Goal: Task Accomplishment & Management: Manage account settings

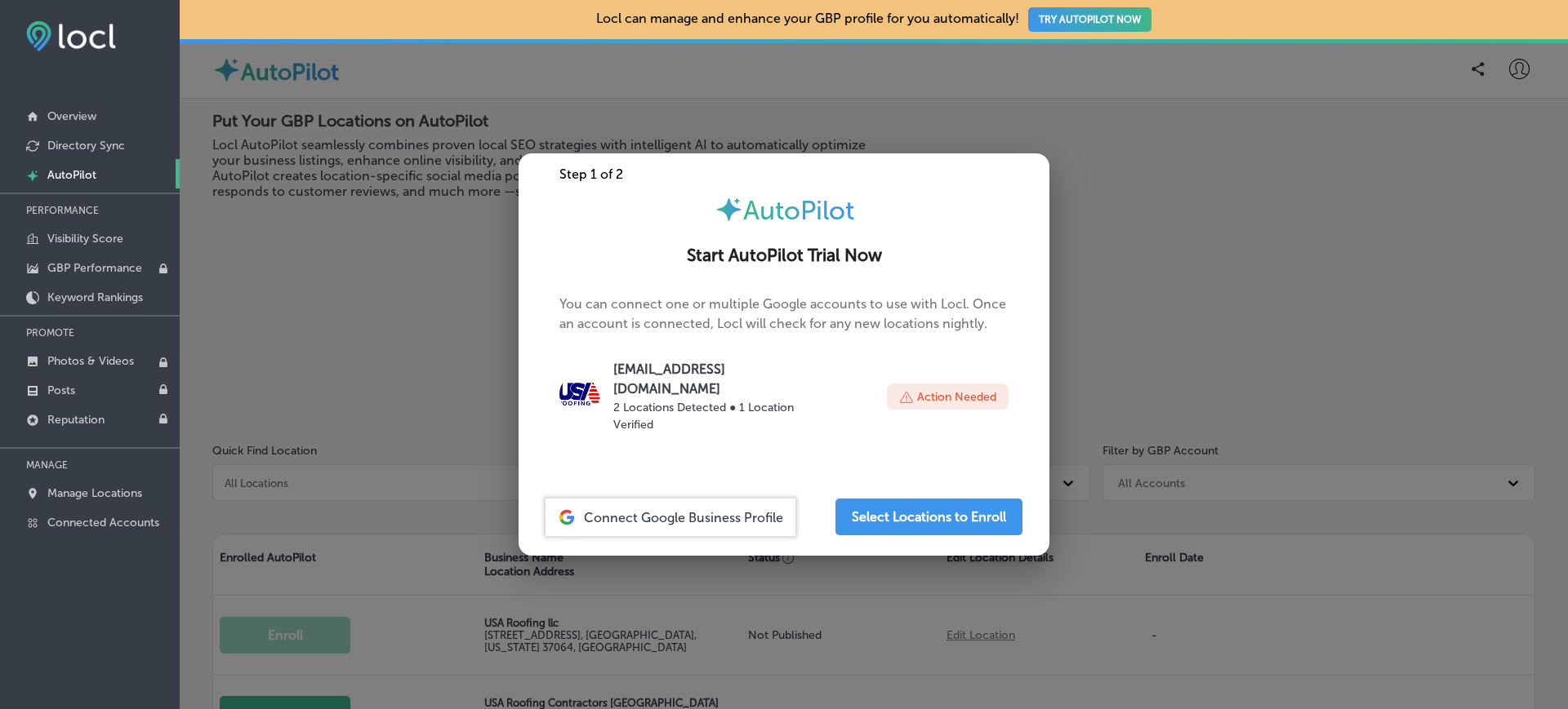
click at [305, 325] on div at bounding box center [784, 354] width 1568 height 709
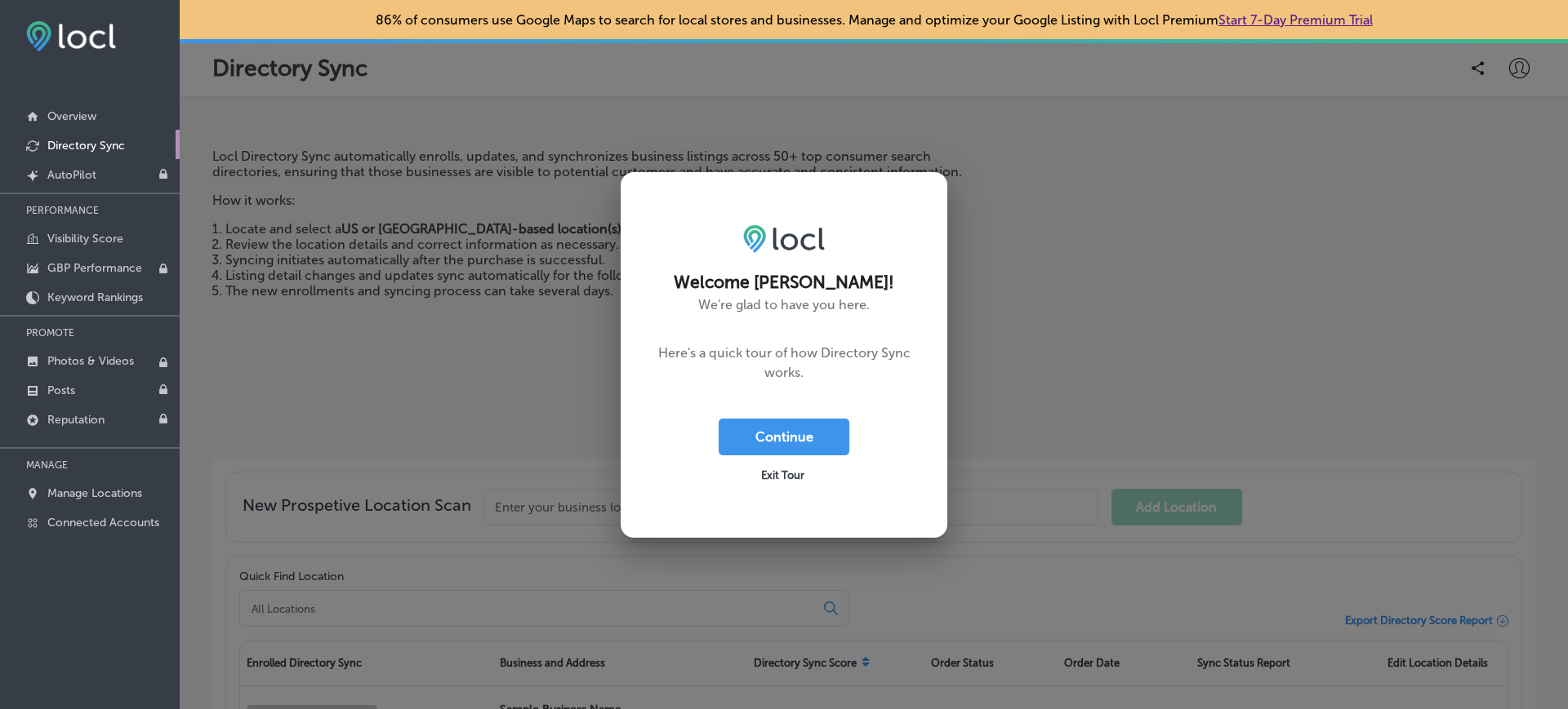
click at [763, 476] on span "Exit Tour" at bounding box center [784, 475] width 44 height 12
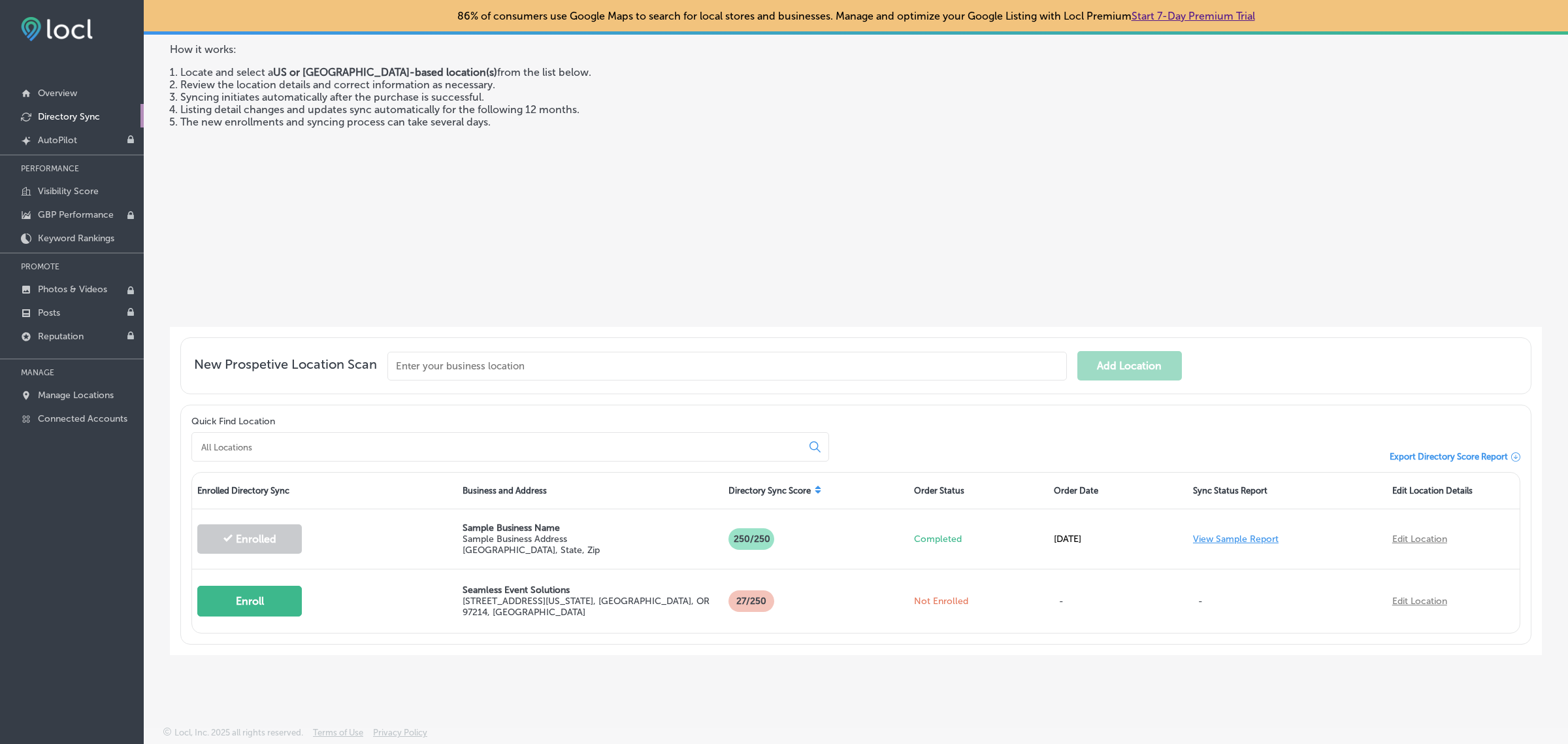
scroll to position [113, 0]
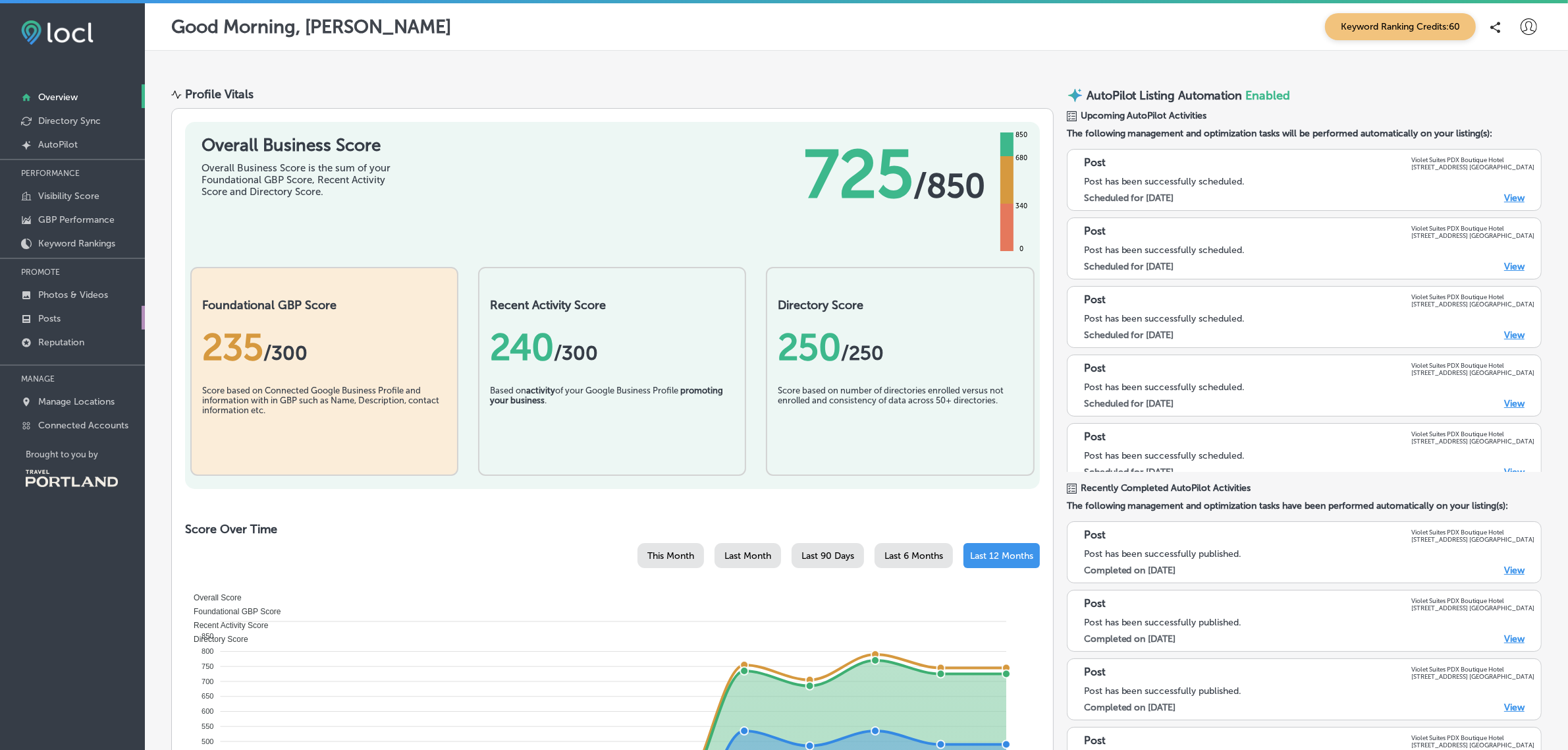
click at [100, 320] on link "Posts" at bounding box center [72, 317] width 145 height 24
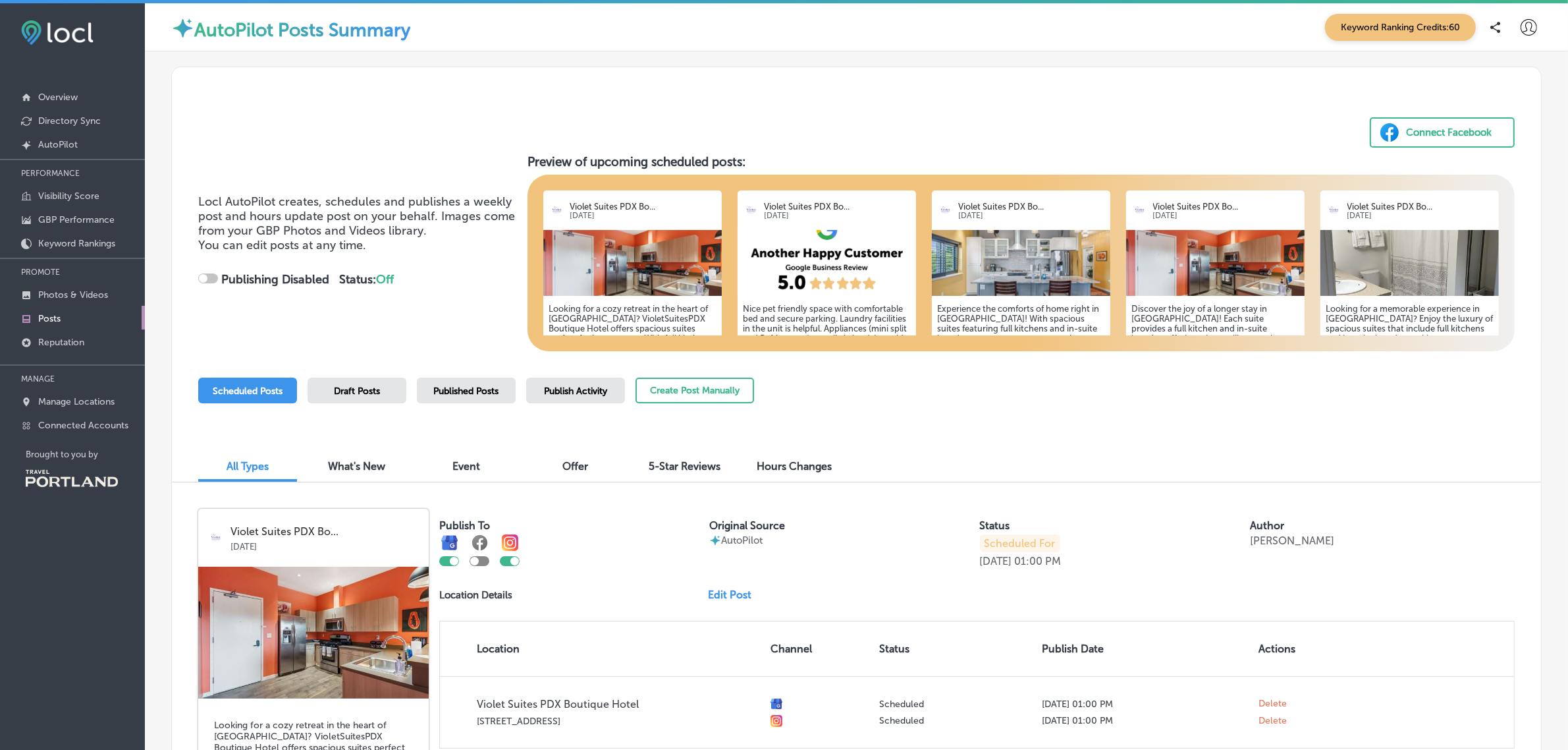
checkbox input "true"
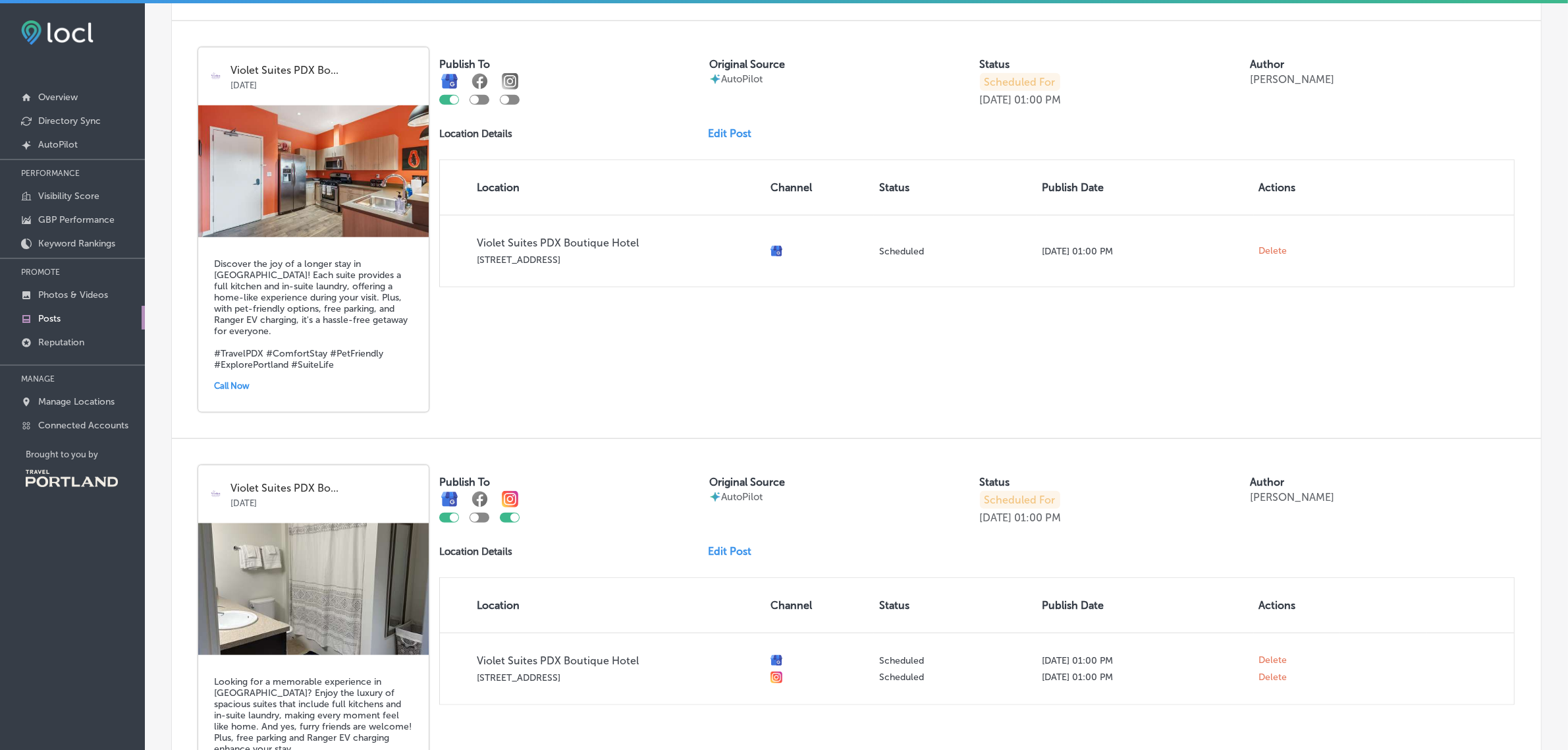
scroll to position [1681, 0]
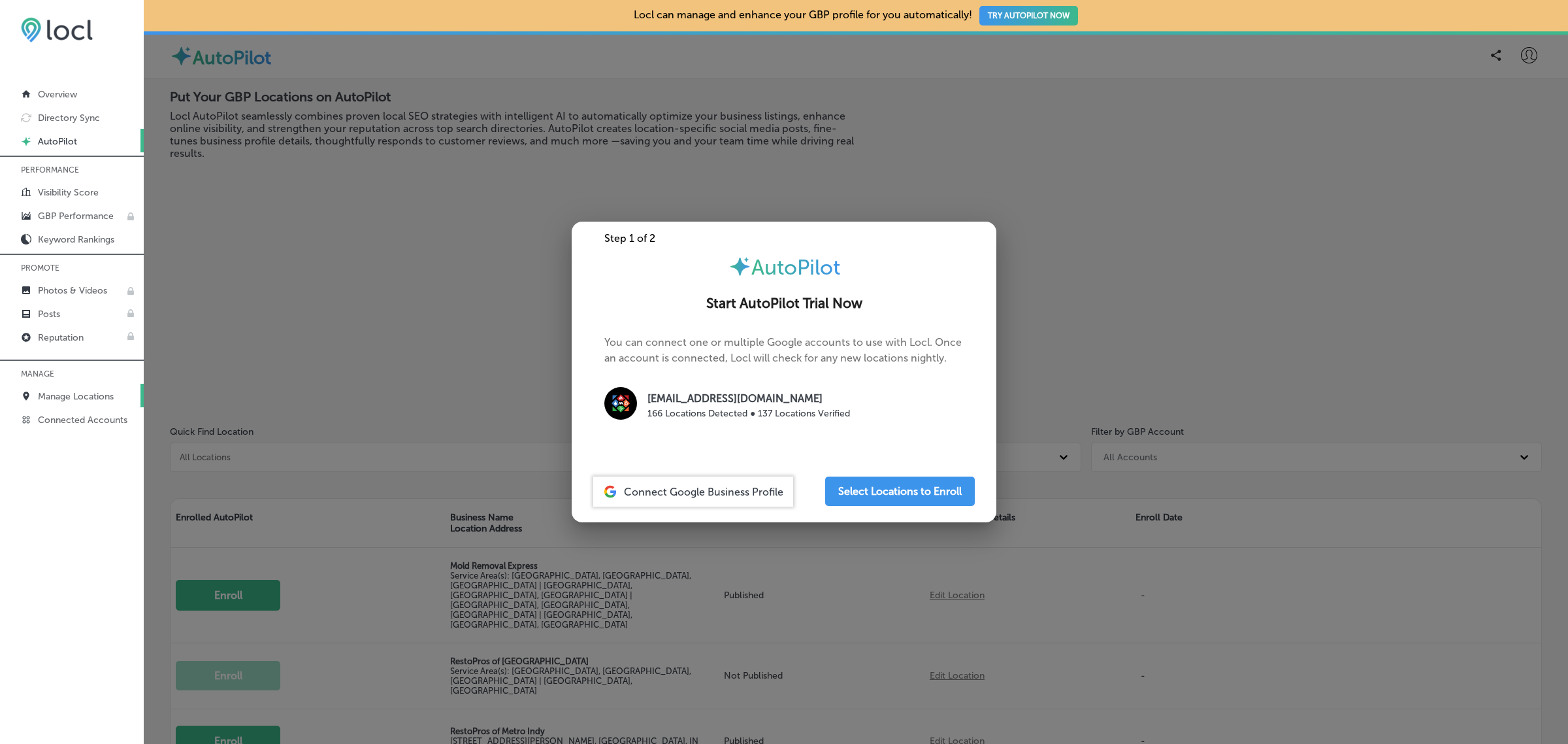
click at [40, 396] on p "Manage Locations" at bounding box center [76, 396] width 76 height 11
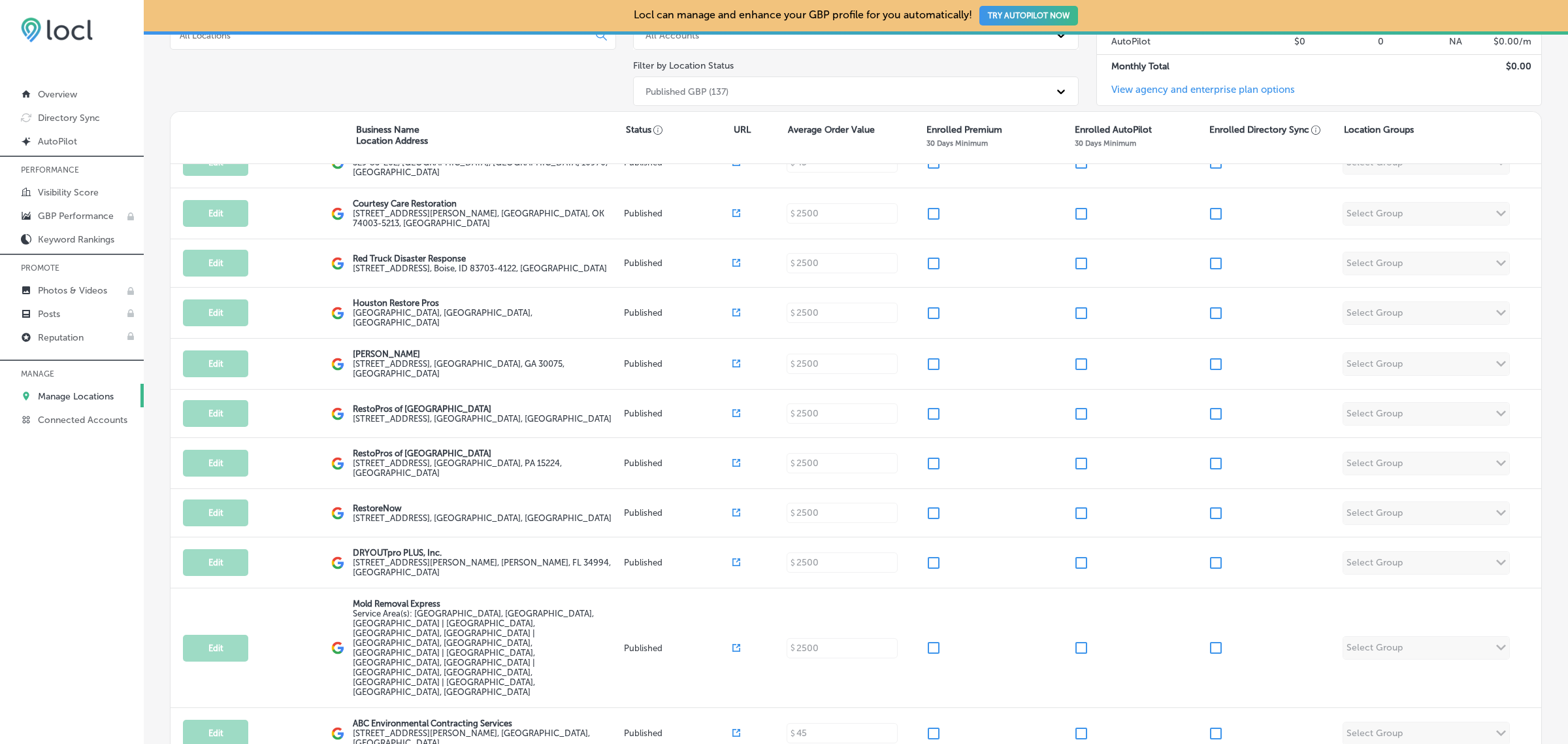
scroll to position [409, 0]
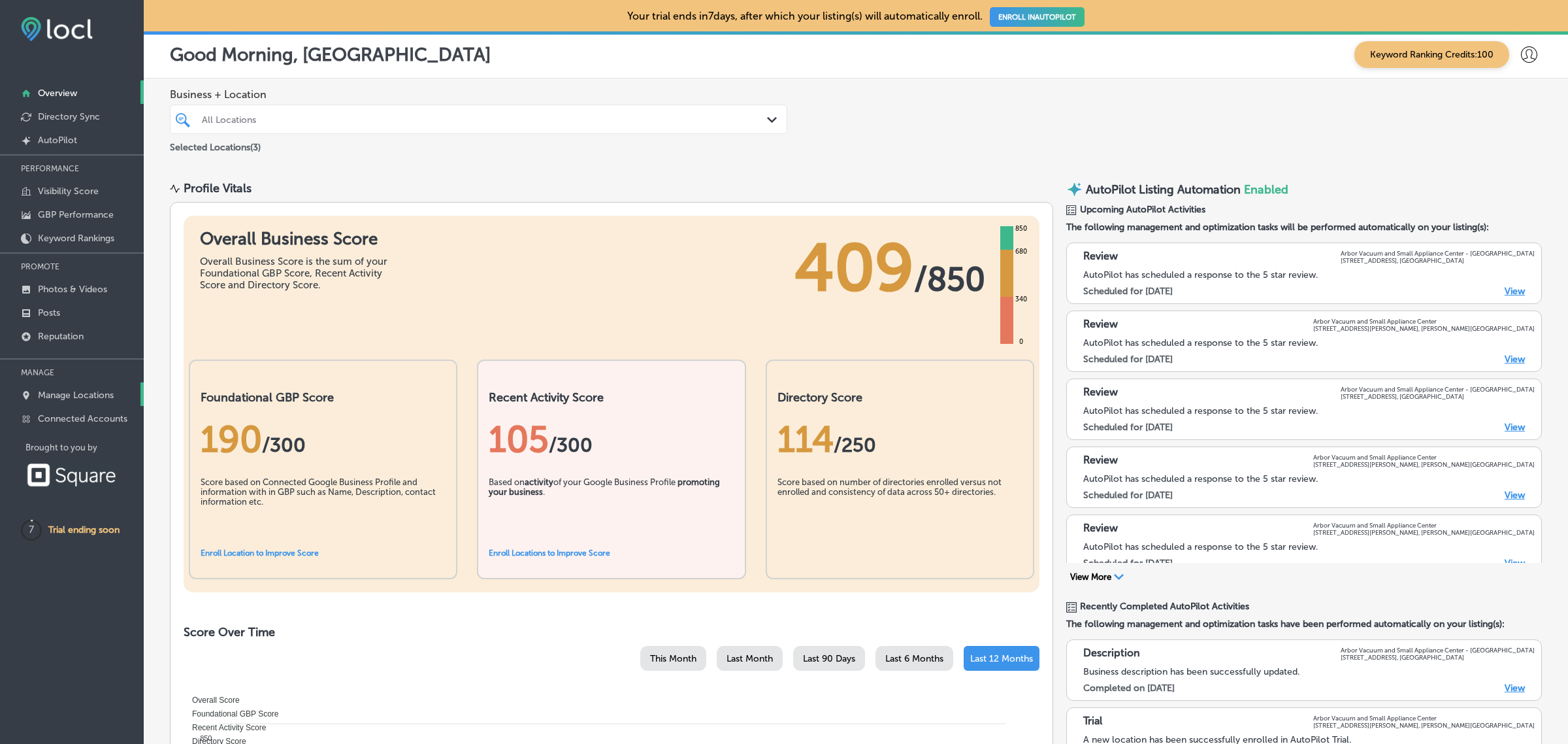
click at [65, 401] on p "Manage Locations" at bounding box center [76, 395] width 76 height 11
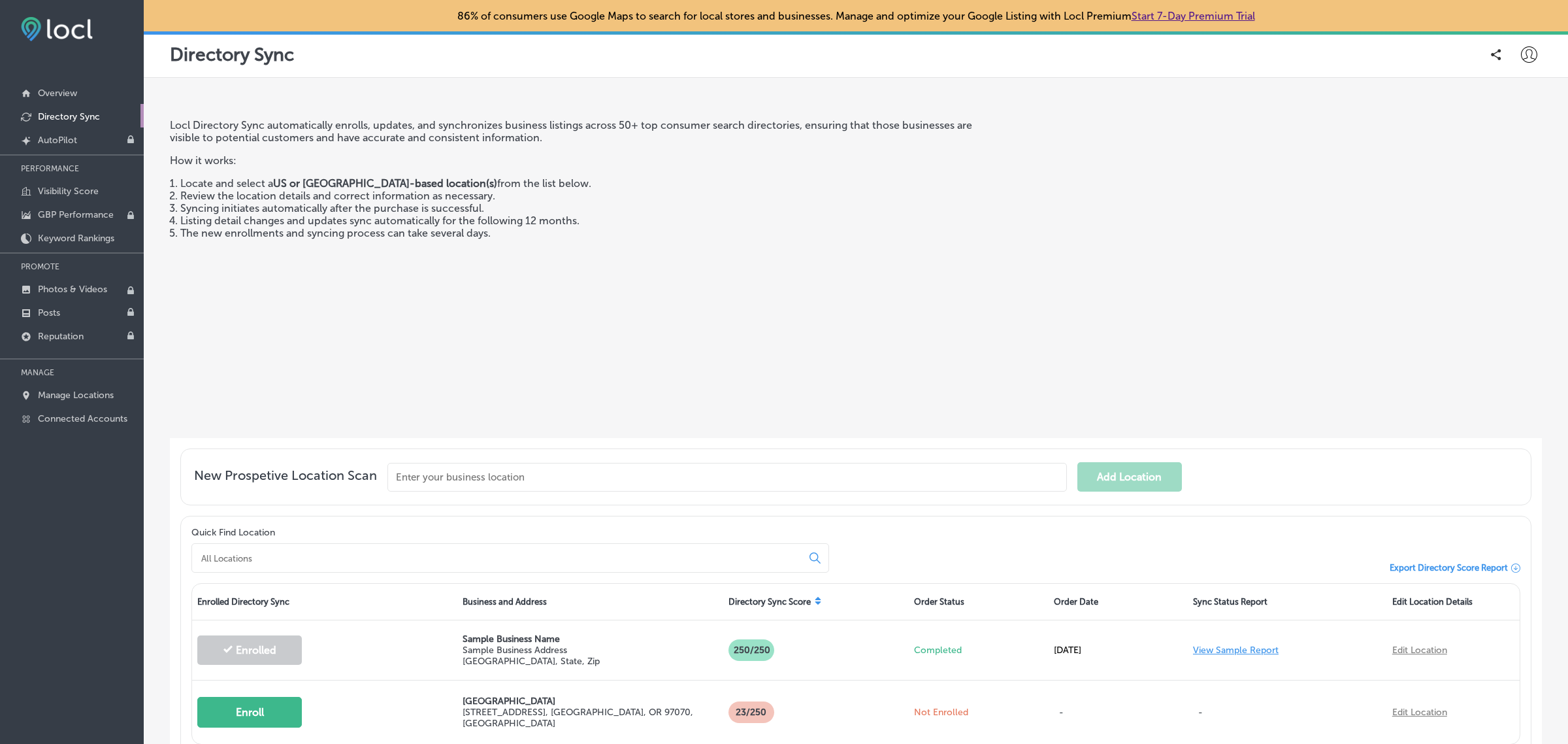
scroll to position [113, 0]
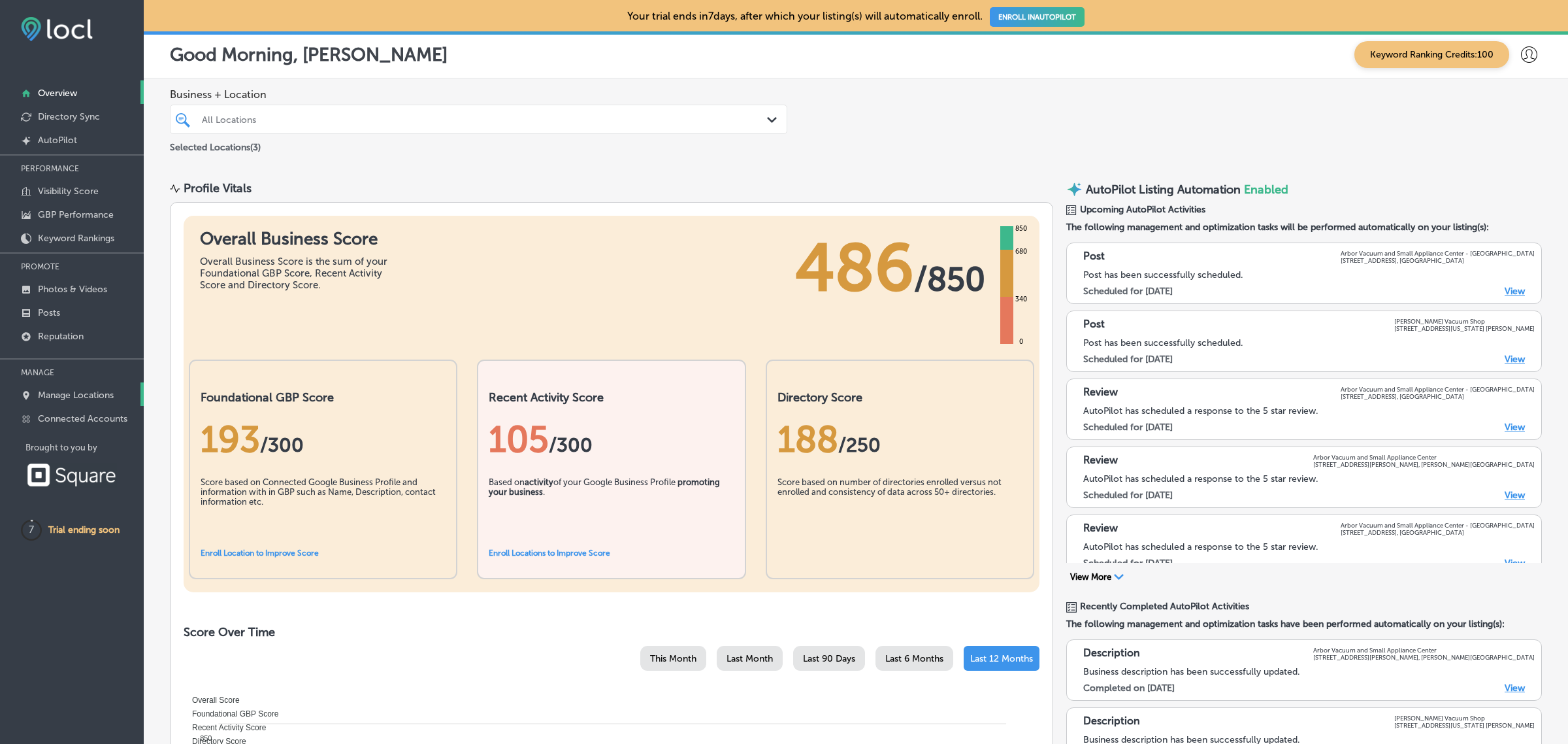
click at [64, 396] on p "Manage Locations" at bounding box center [76, 395] width 76 height 11
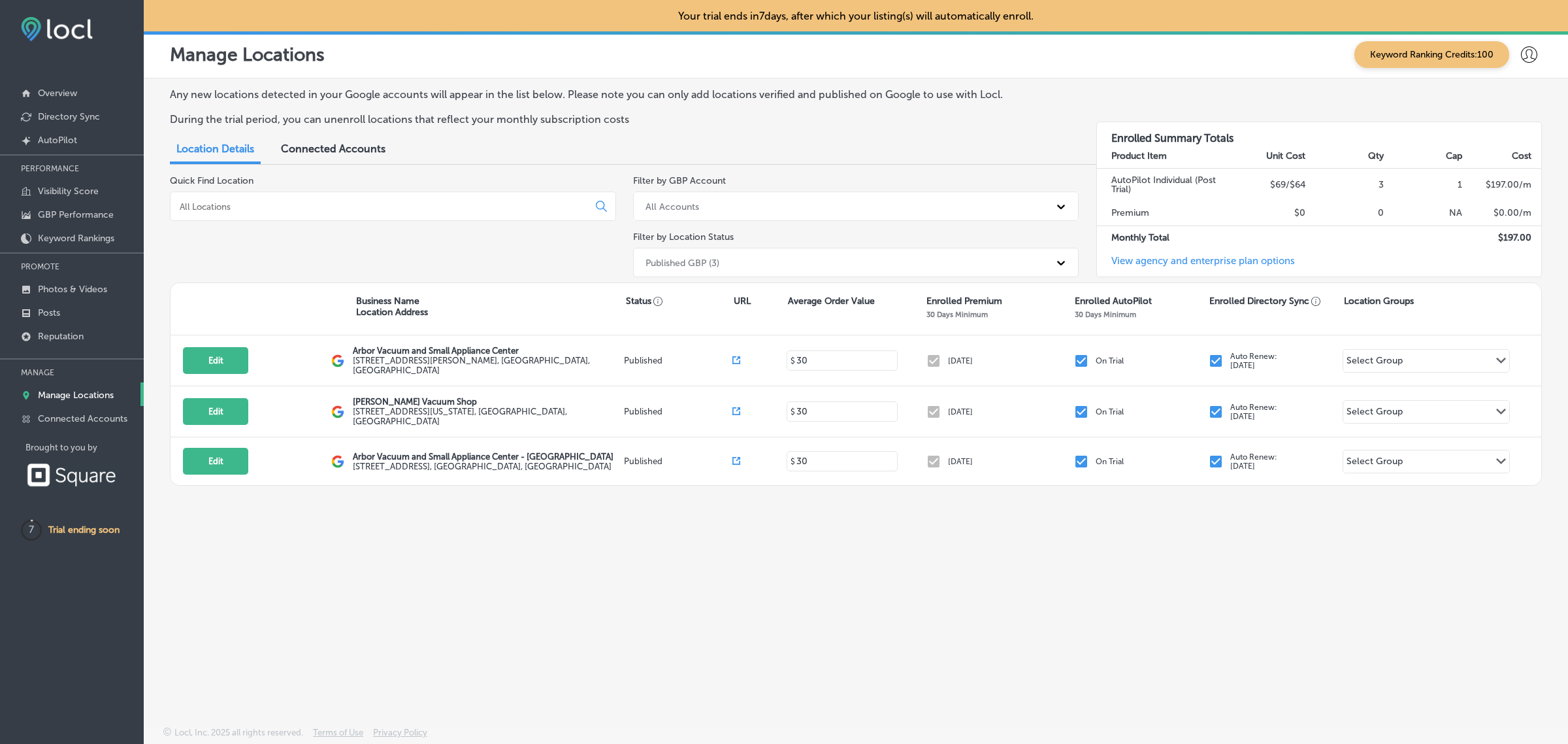
click at [1524, 61] on icon at bounding box center [1528, 54] width 16 height 16
click at [1524, 106] on p "My Account" at bounding box center [1509, 102] width 59 height 16
select select "US"
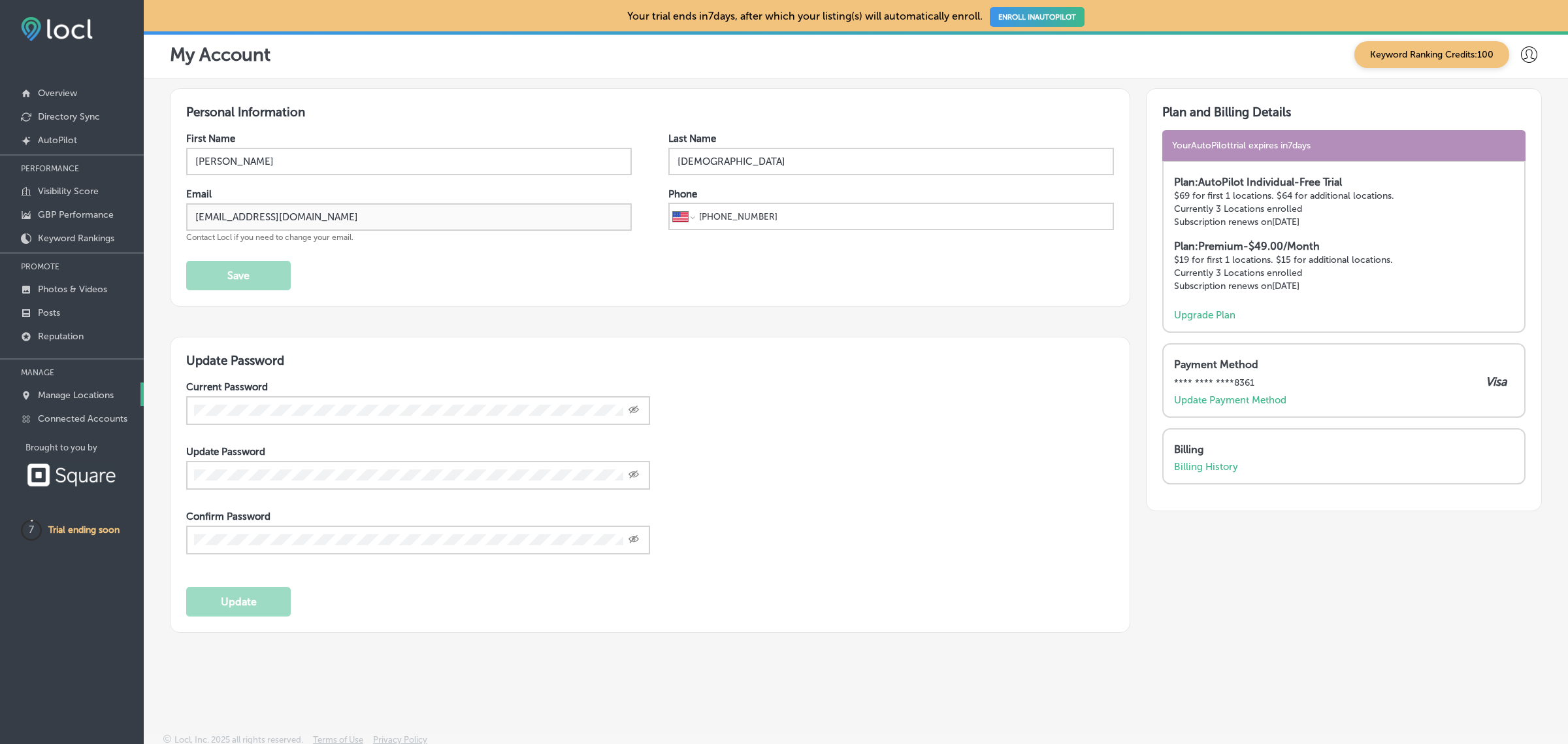
click at [67, 405] on link "Manage Locations" at bounding box center [71, 393] width 144 height 24
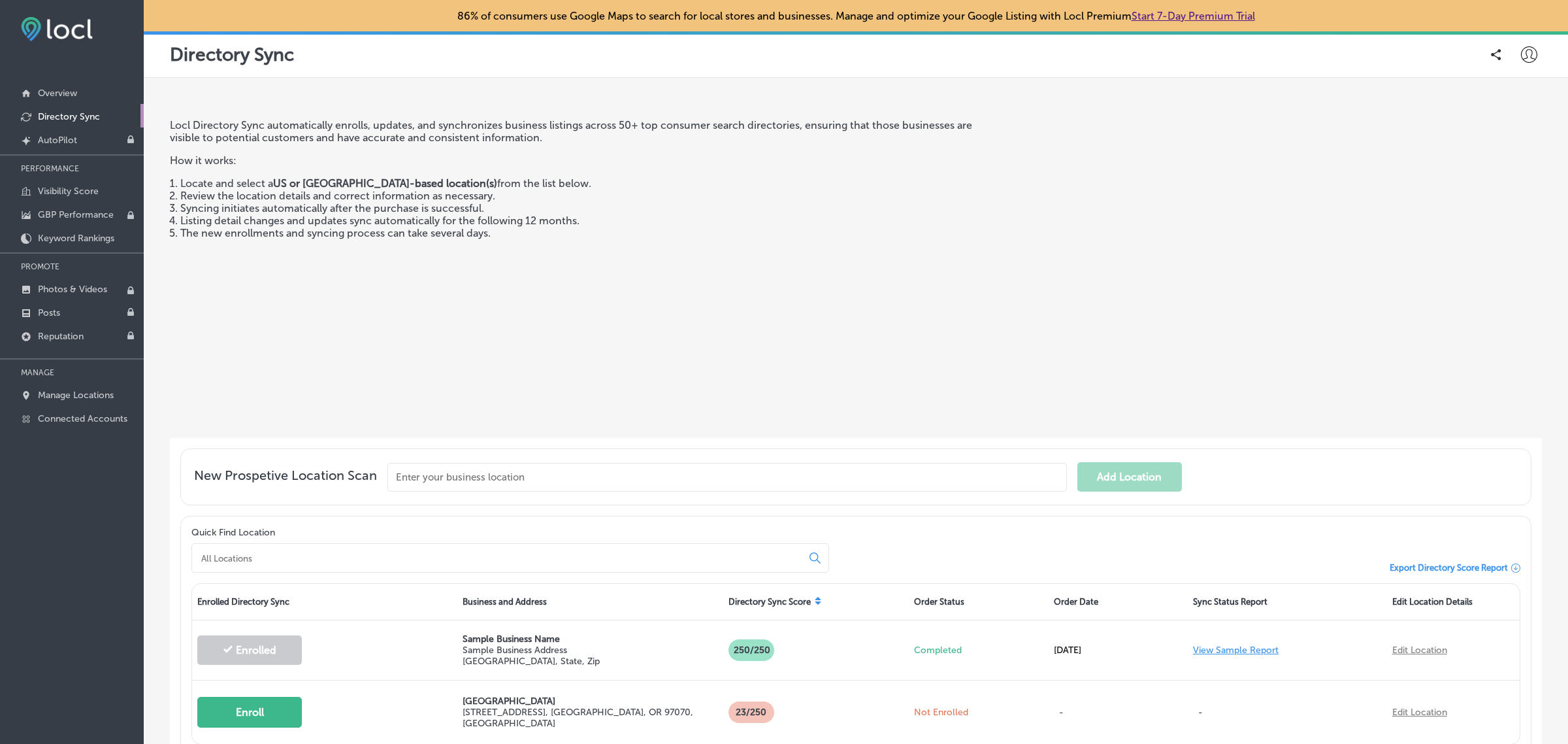
scroll to position [113, 0]
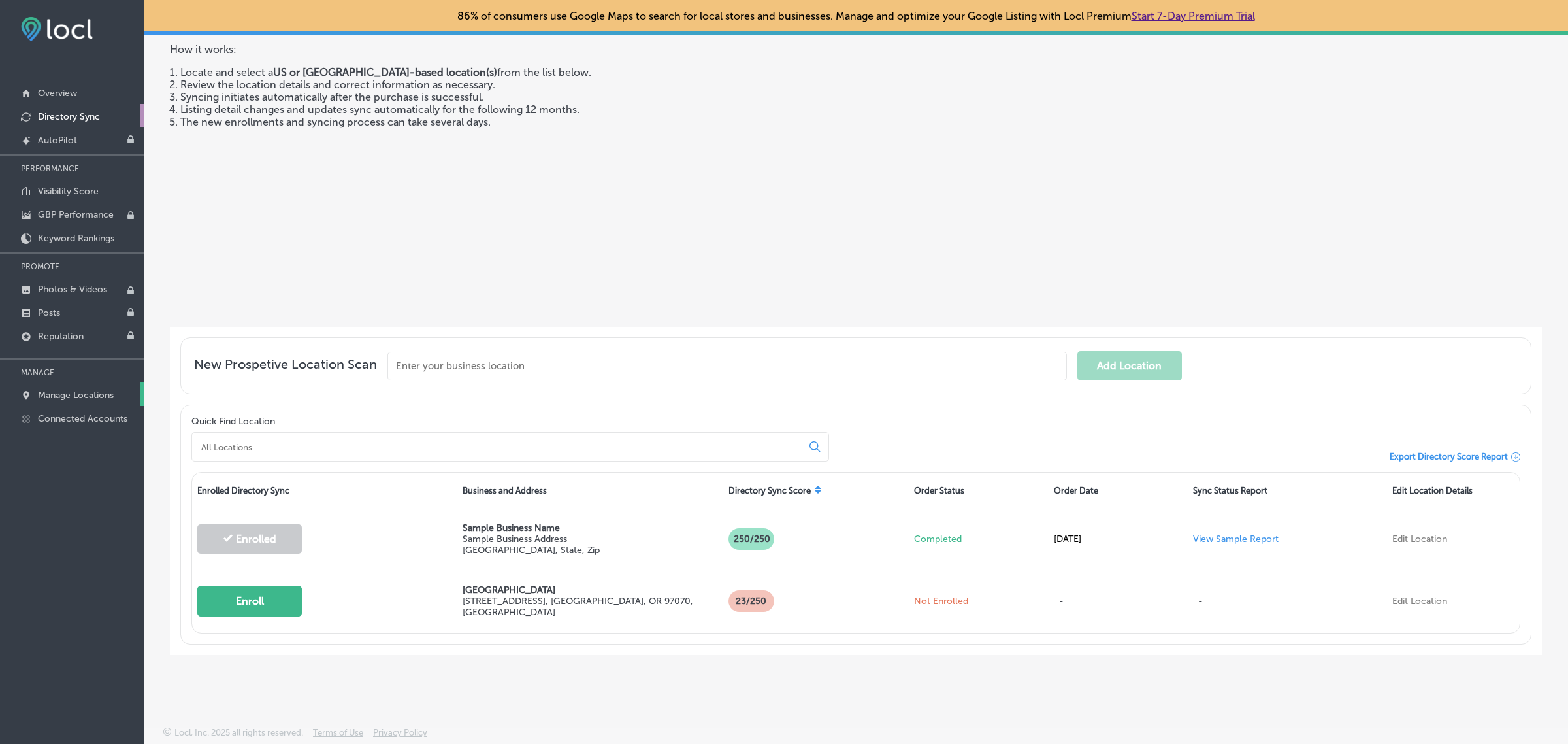
click at [53, 401] on p "Manage Locations" at bounding box center [76, 395] width 76 height 11
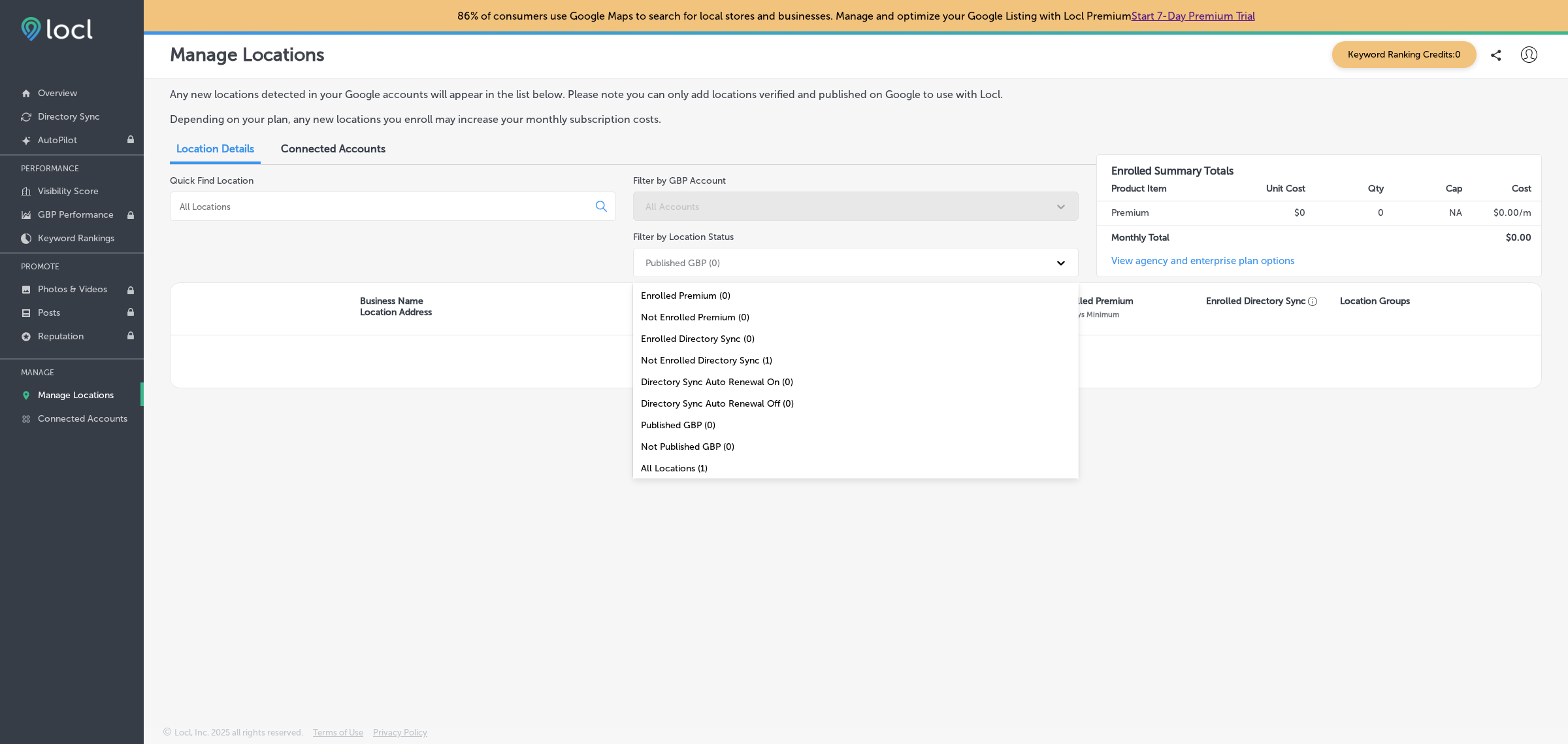
click at [827, 257] on div "Published GBP (0)" at bounding box center [844, 262] width 411 height 21
click at [683, 466] on div "All Locations (1)" at bounding box center [855, 468] width 446 height 21
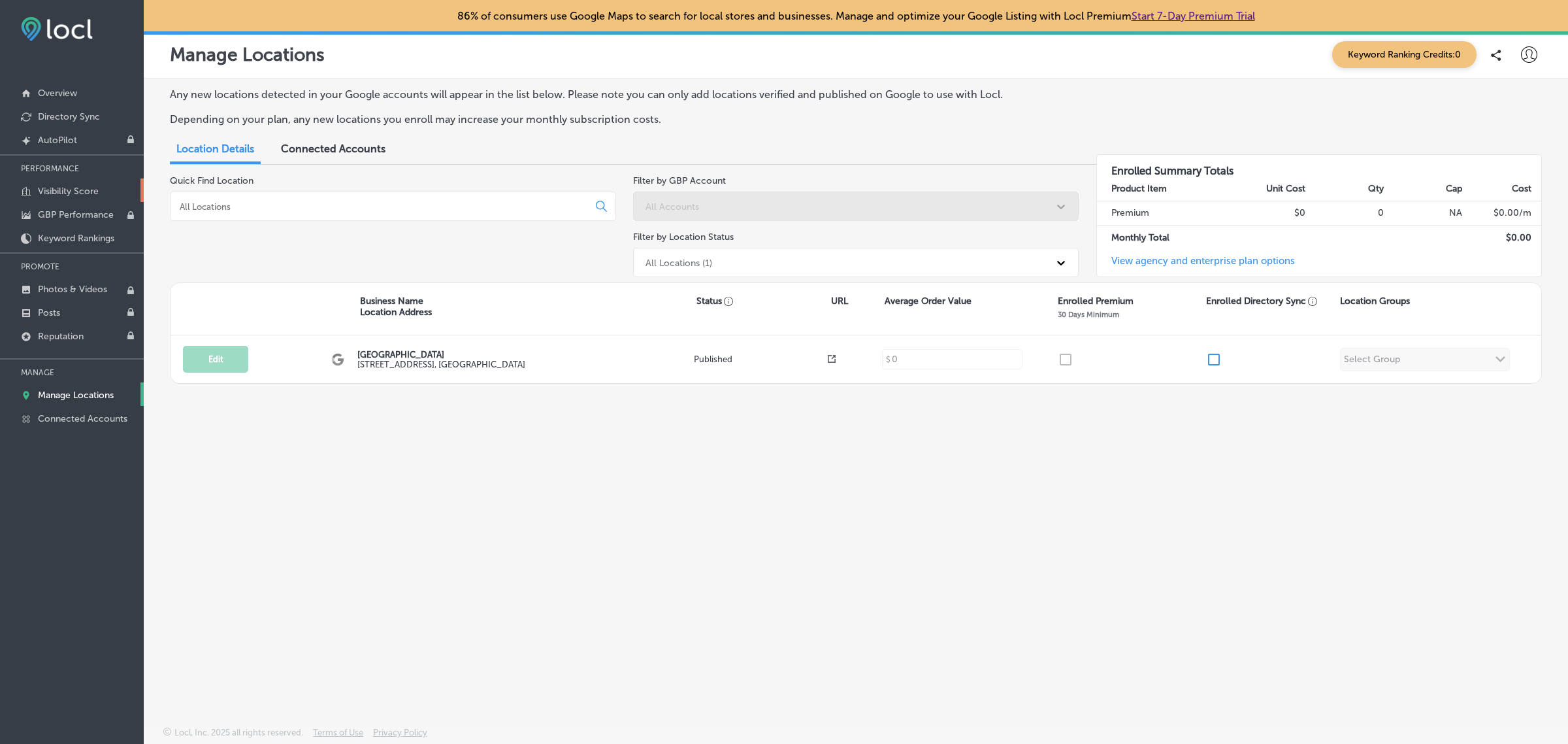
click at [86, 192] on p "Visibility Score" at bounding box center [68, 191] width 61 height 11
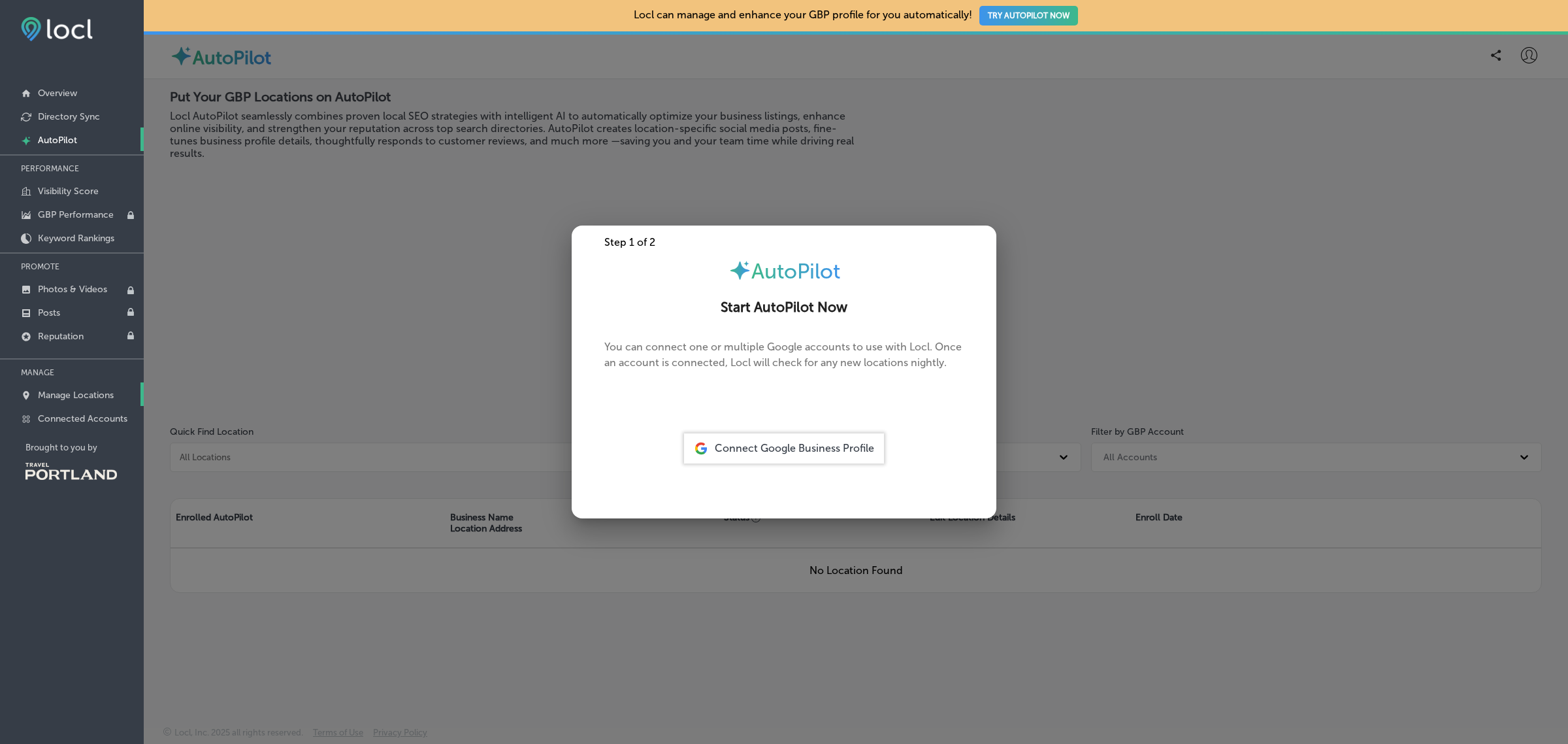
click at [81, 393] on p "Manage Locations" at bounding box center [76, 395] width 76 height 11
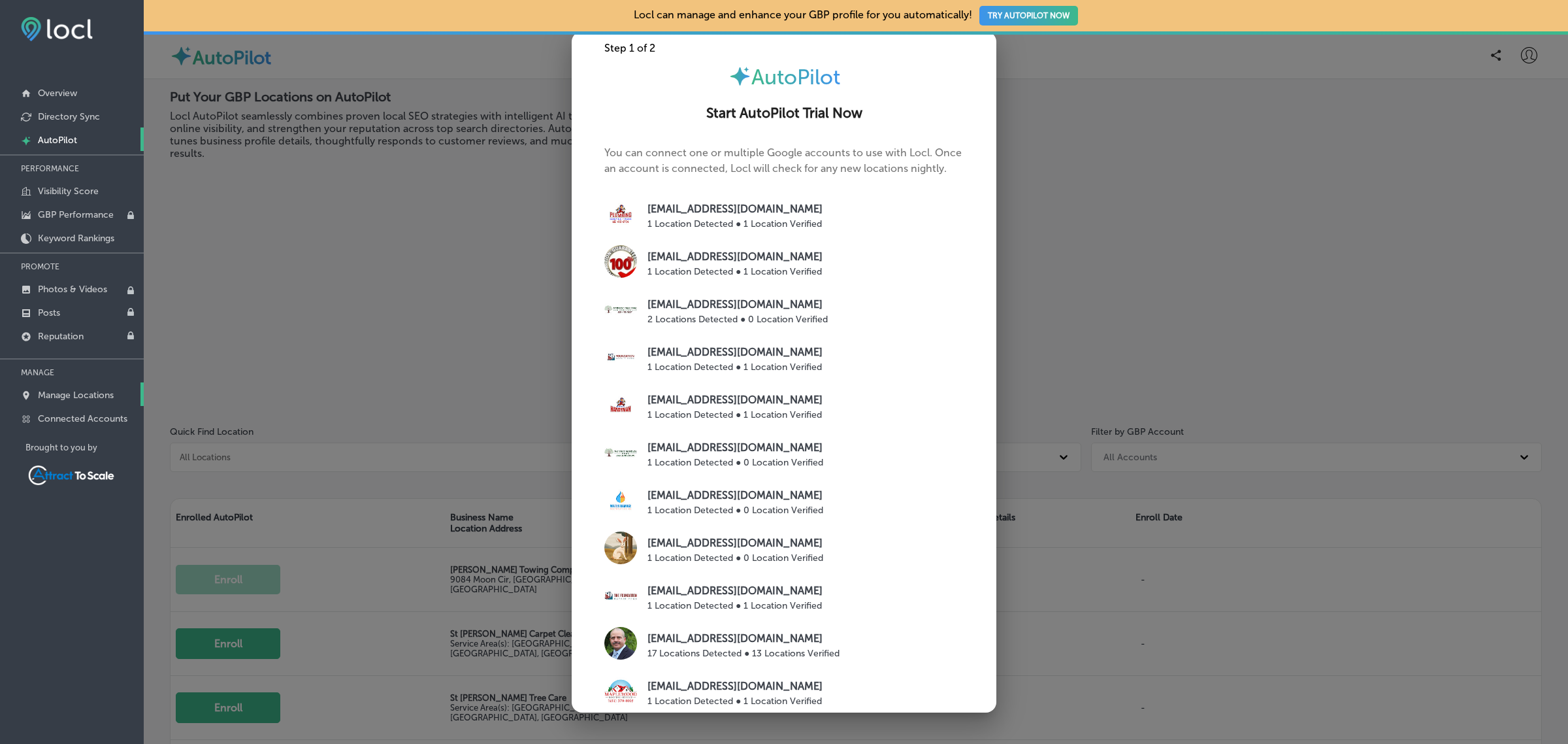
click at [81, 396] on p "Manage Locations" at bounding box center [76, 395] width 76 height 11
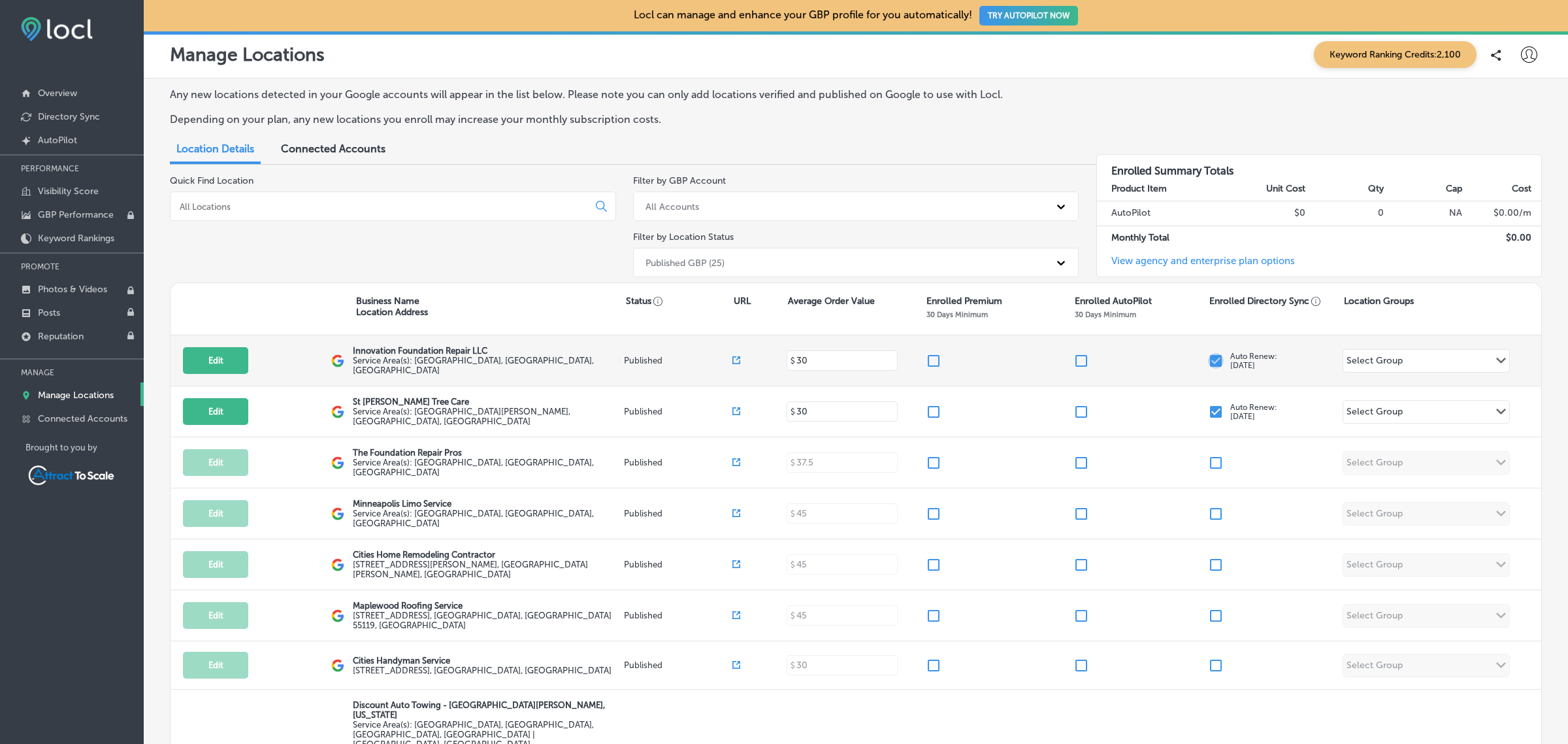
click at [1210, 361] on input "checkbox" at bounding box center [1215, 361] width 16 height 16
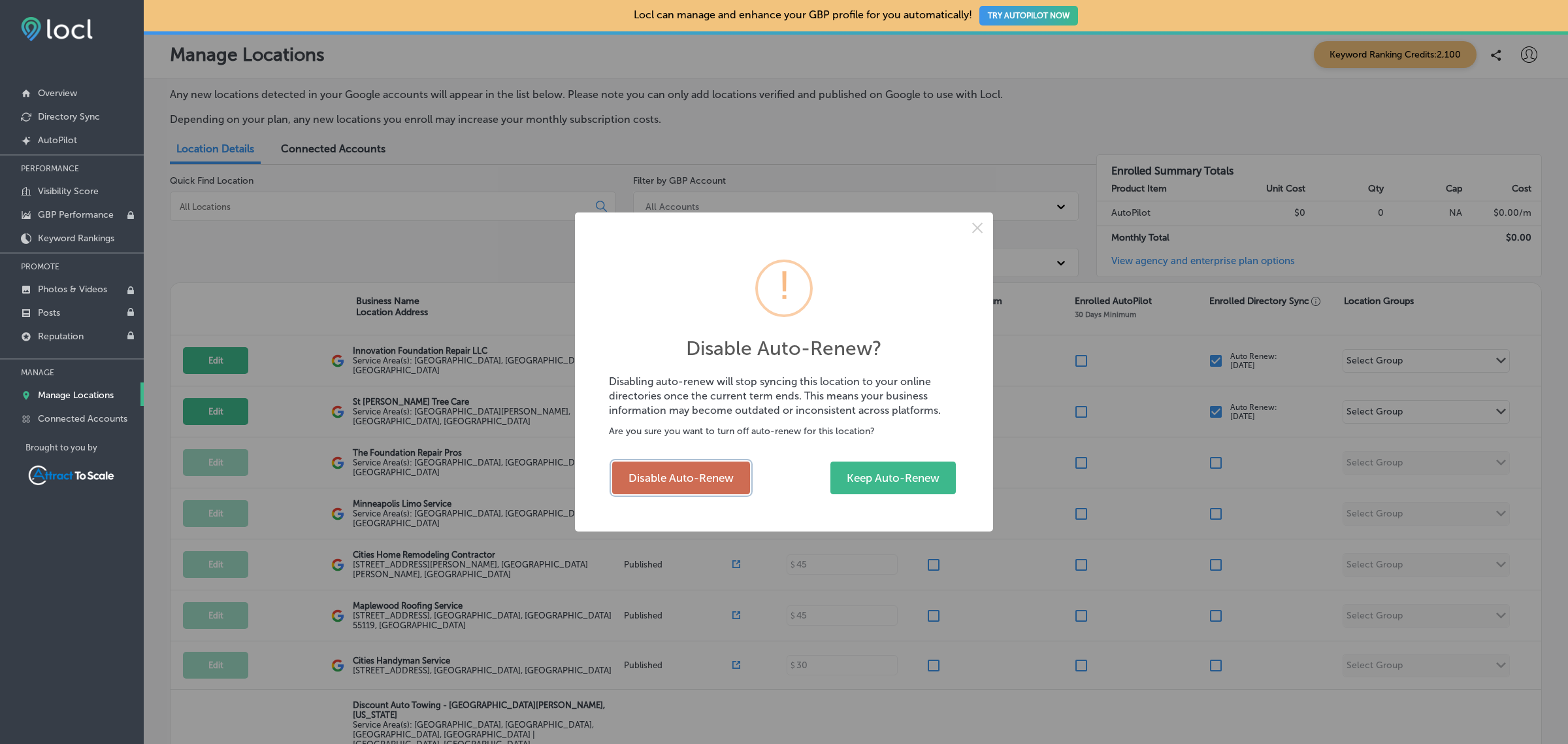
click at [709, 480] on button "Disable Auto-Renew" at bounding box center [681, 477] width 138 height 33
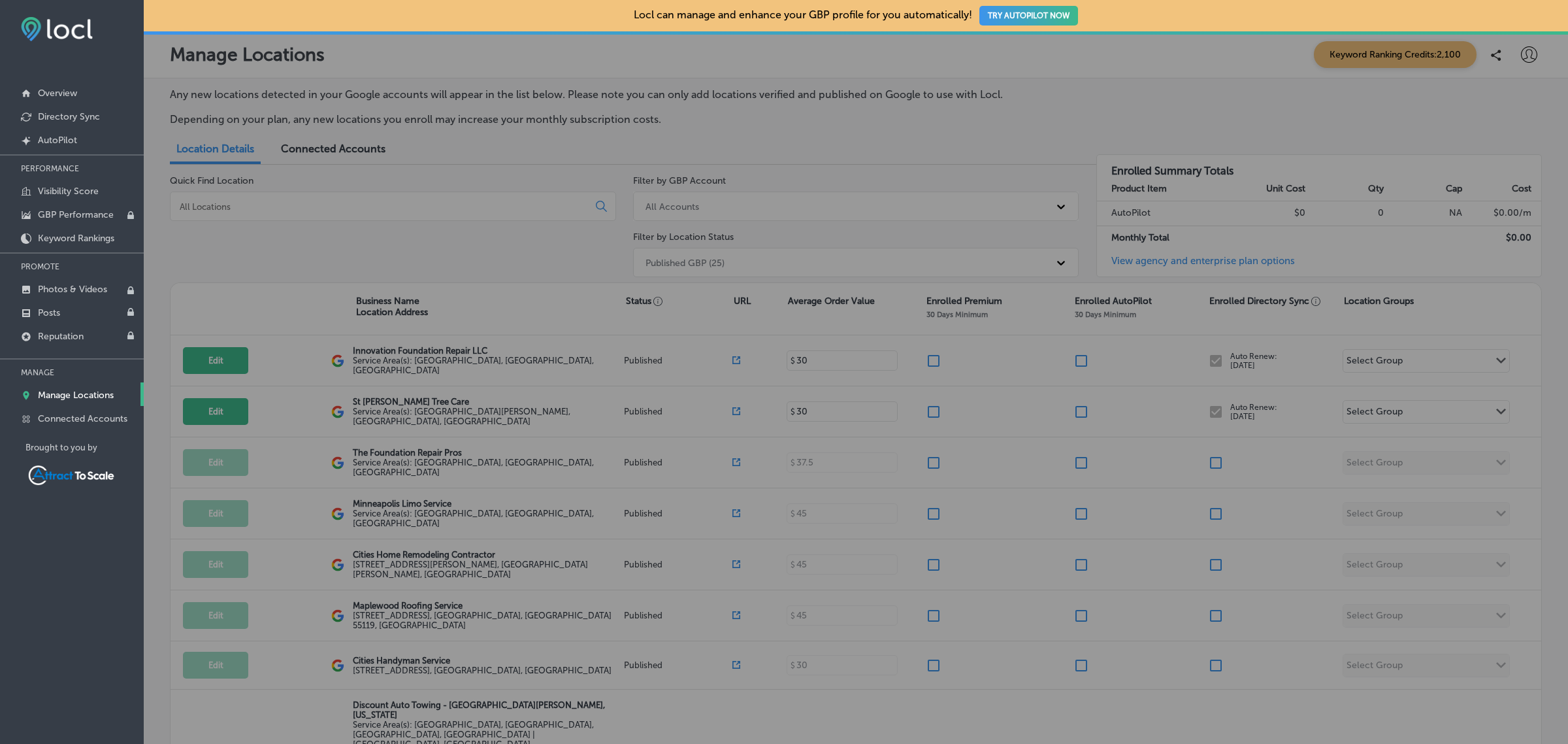
checkbox input "false"
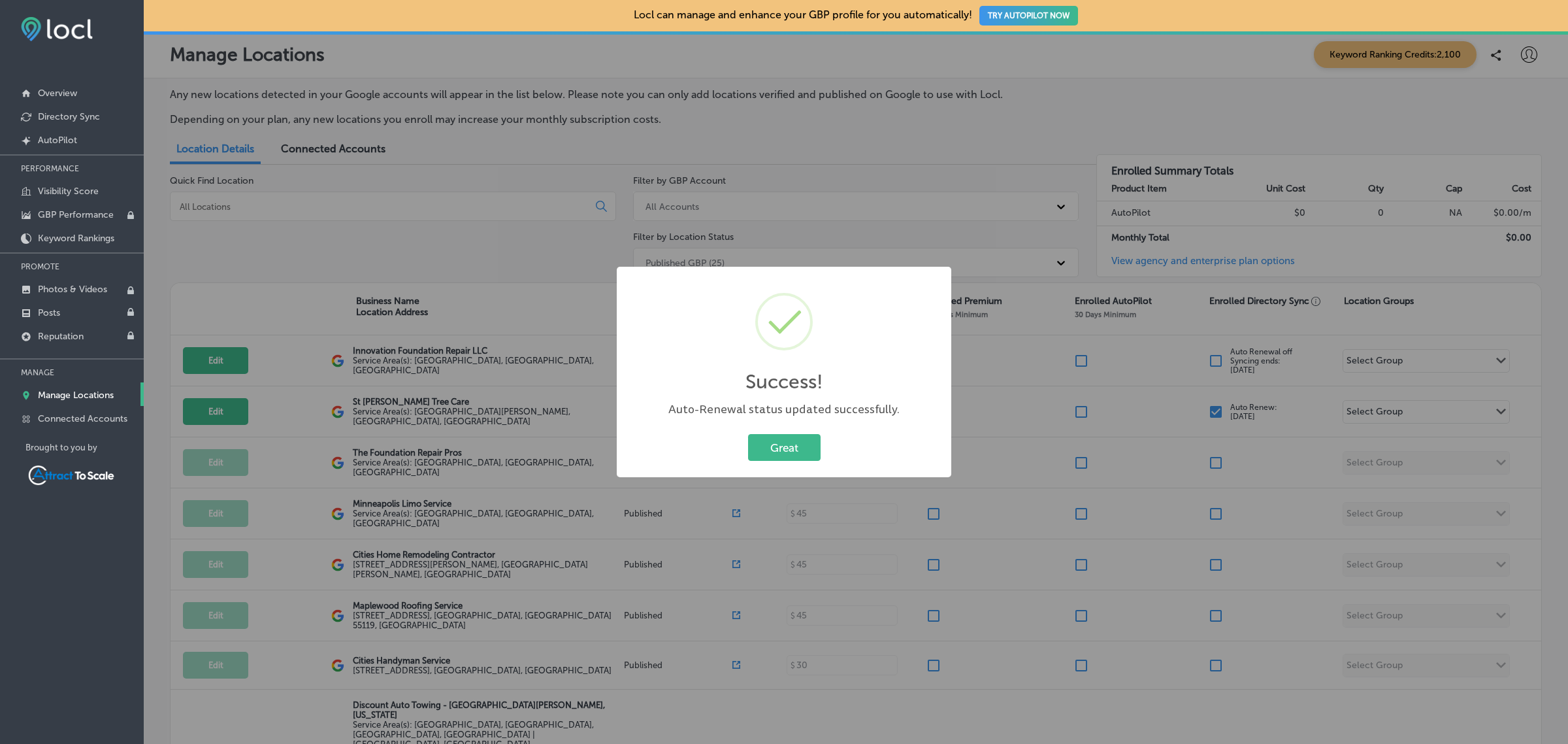
click at [785, 432] on div "Great Cancel" at bounding box center [783, 447] width 308 height 34
click at [785, 440] on button "Great" at bounding box center [784, 447] width 72 height 27
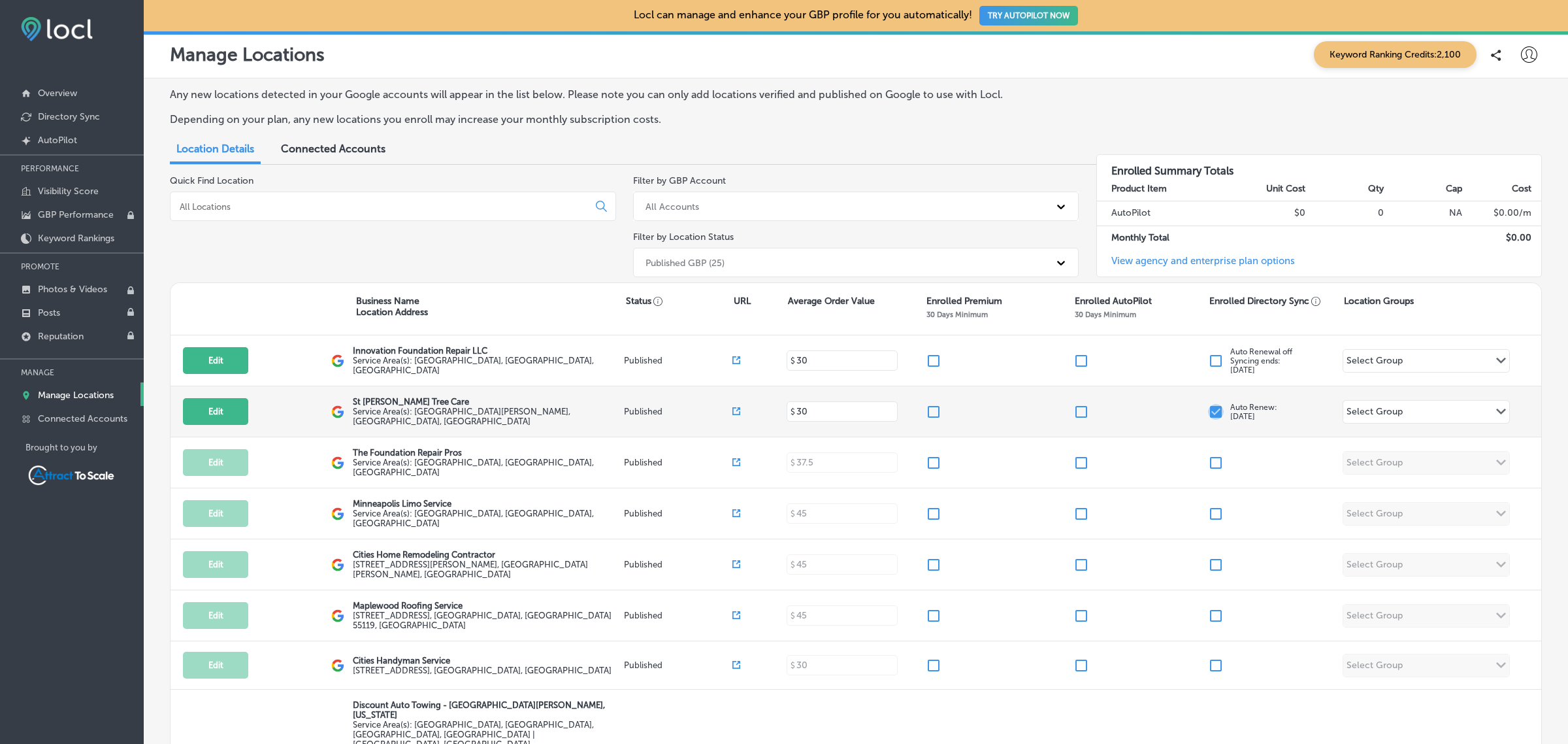
click at [1208, 410] on input "checkbox" at bounding box center [1215, 412] width 16 height 16
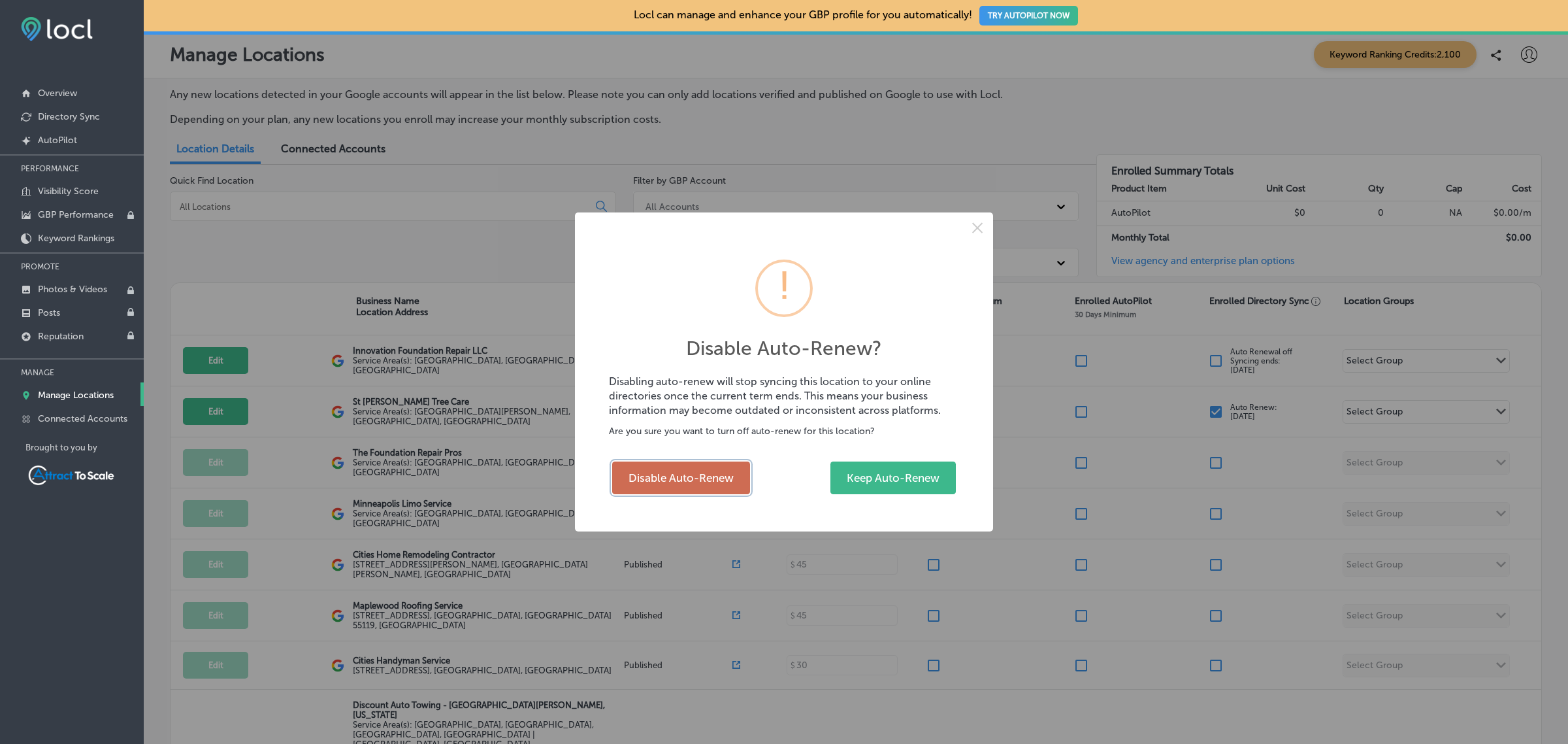
click at [691, 469] on button "Disable Auto-Renew" at bounding box center [681, 477] width 138 height 33
checkbox input "false"
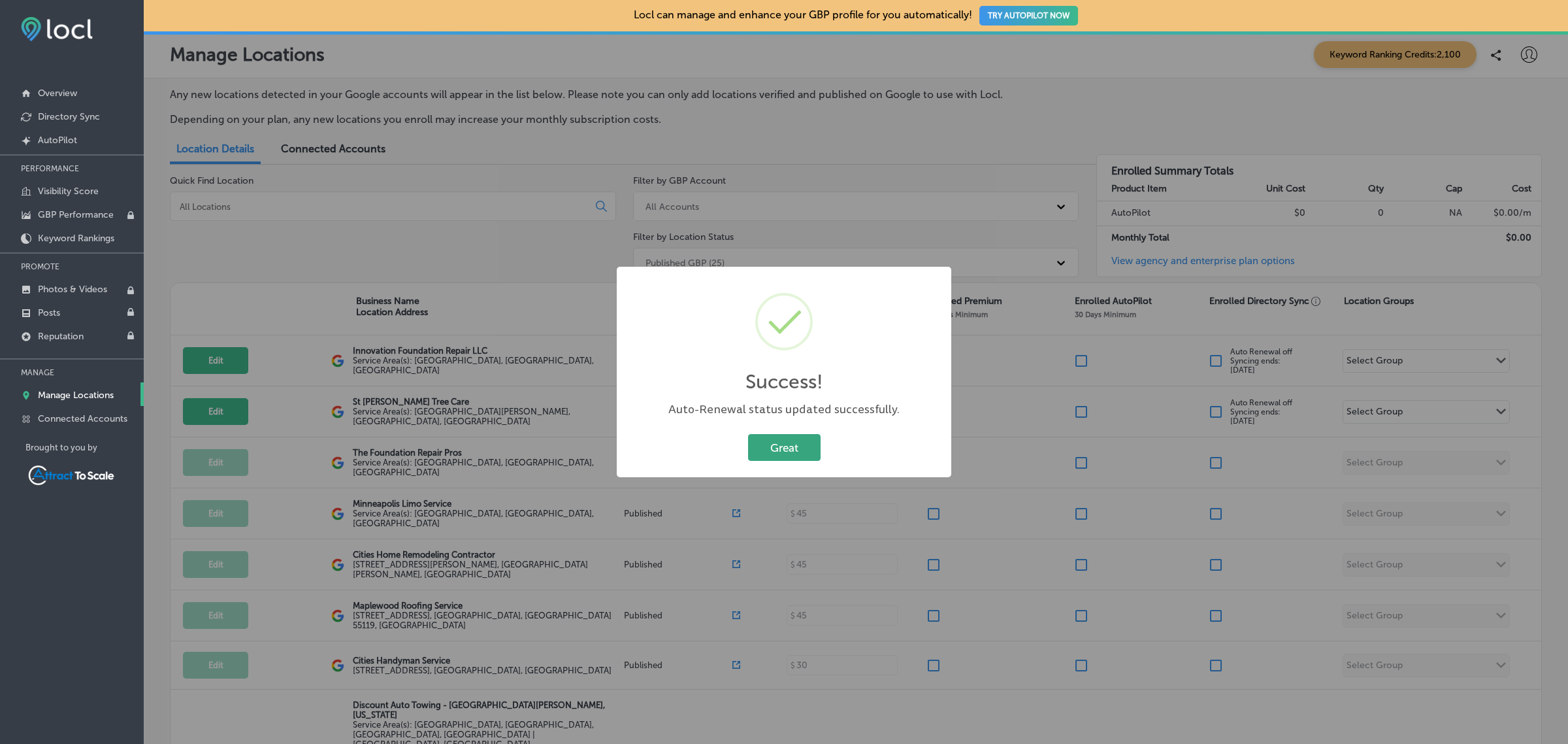
click at [788, 434] on button "Great" at bounding box center [784, 447] width 72 height 27
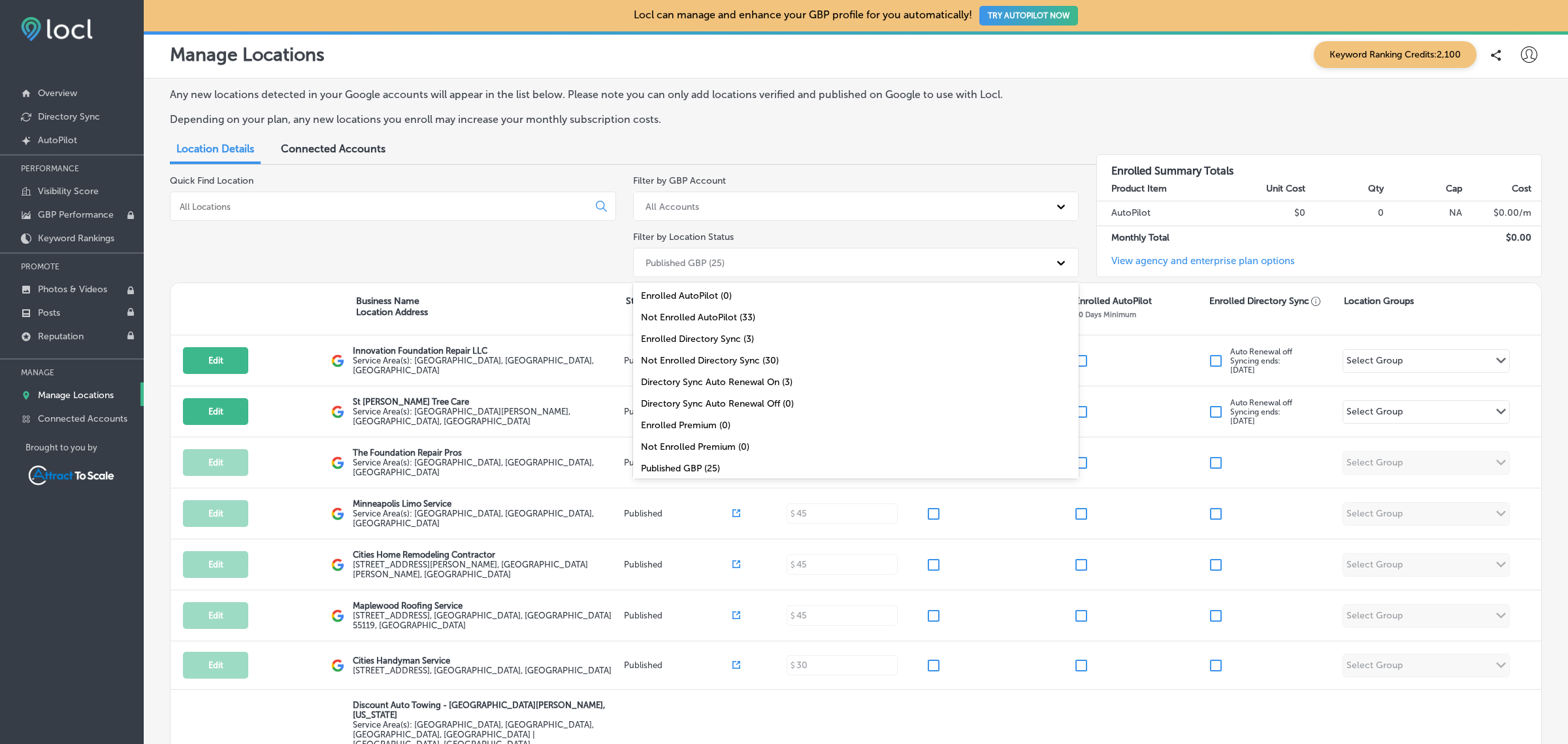
click at [743, 260] on div "Published GBP (25)" at bounding box center [844, 262] width 411 height 21
click at [699, 461] on div "All Locations (33)" at bounding box center [855, 465] width 446 height 21
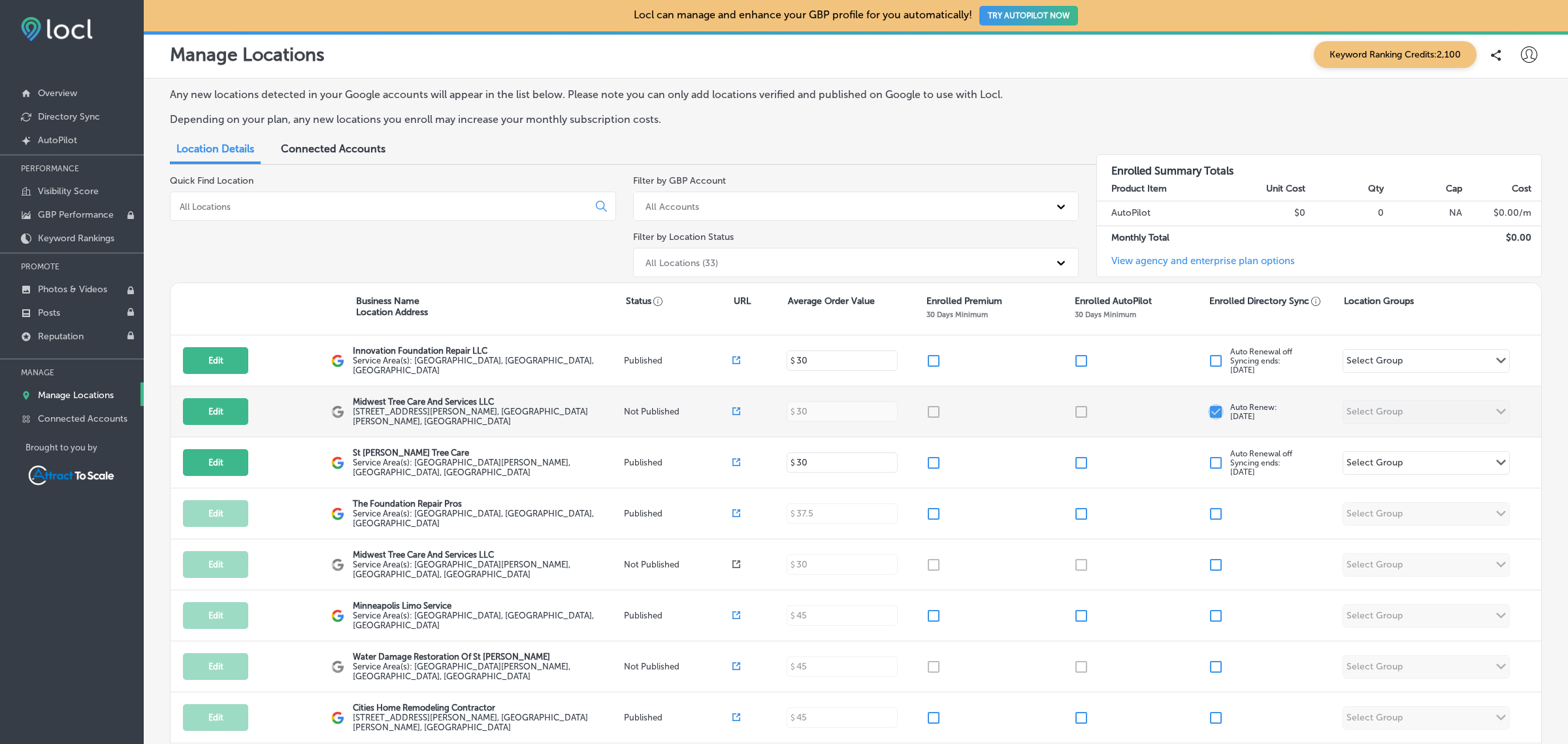
click at [1208, 409] on input "checkbox" at bounding box center [1215, 412] width 16 height 16
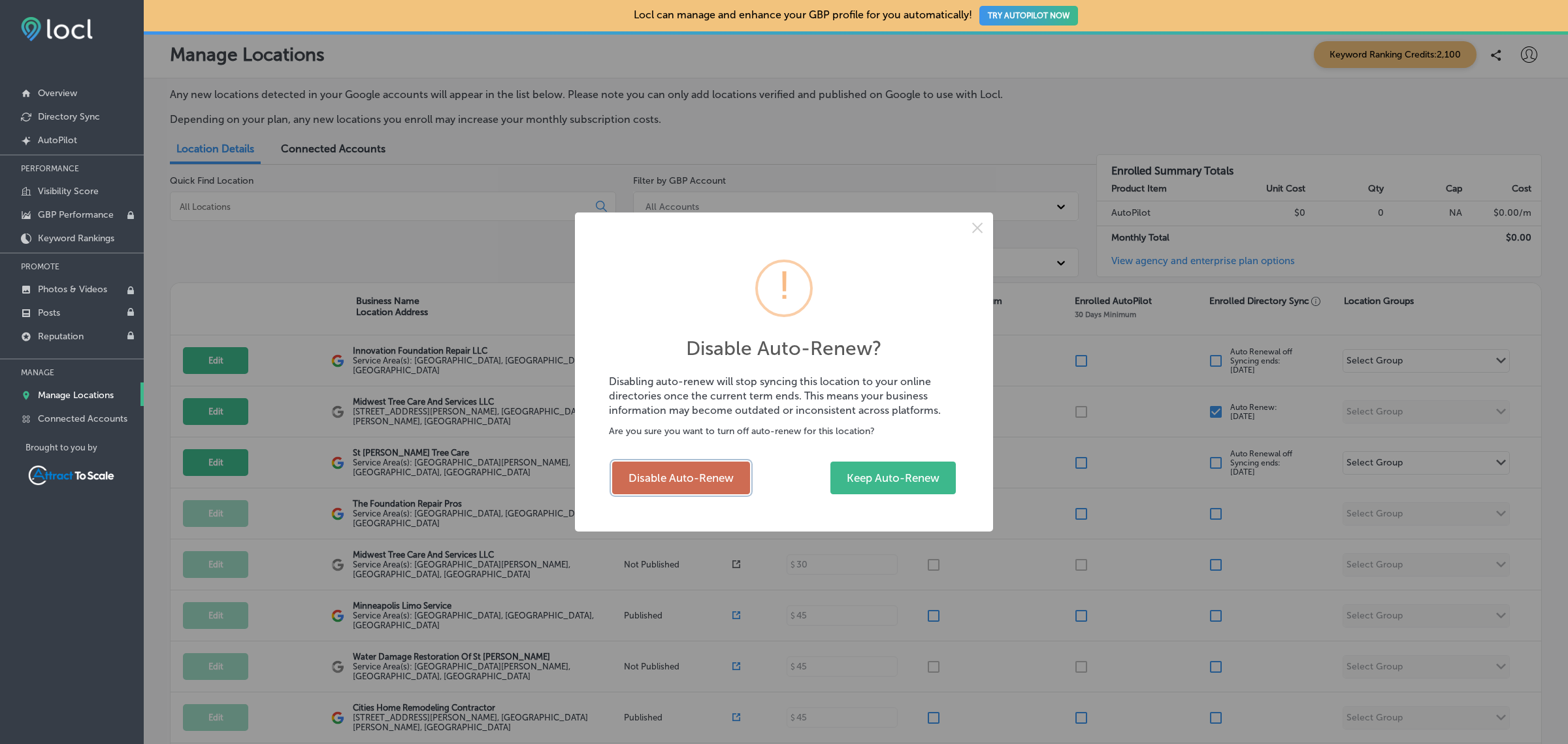
click at [709, 475] on button "Disable Auto-Renew" at bounding box center [681, 477] width 138 height 33
checkbox input "false"
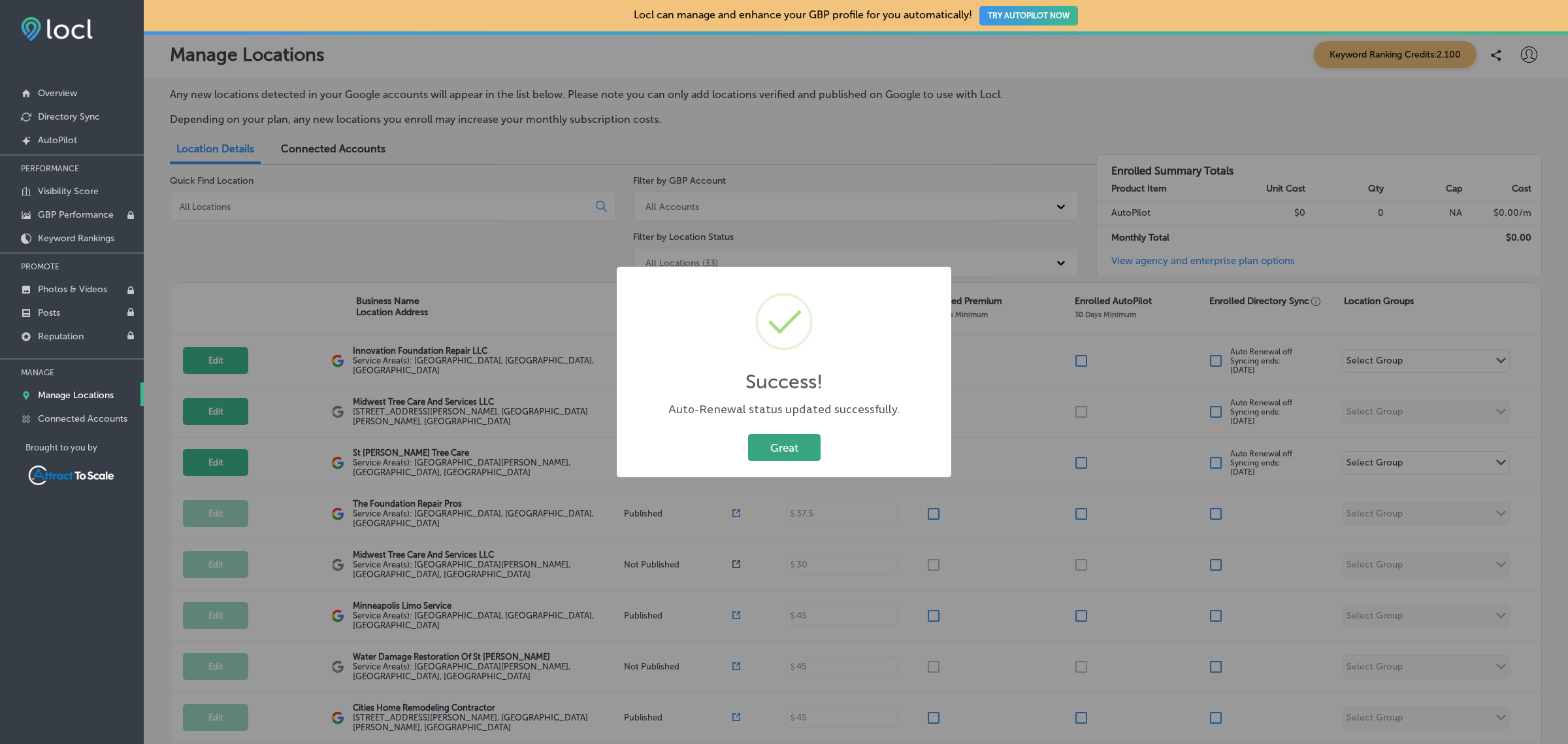
click at [782, 457] on button "Great" at bounding box center [784, 447] width 72 height 27
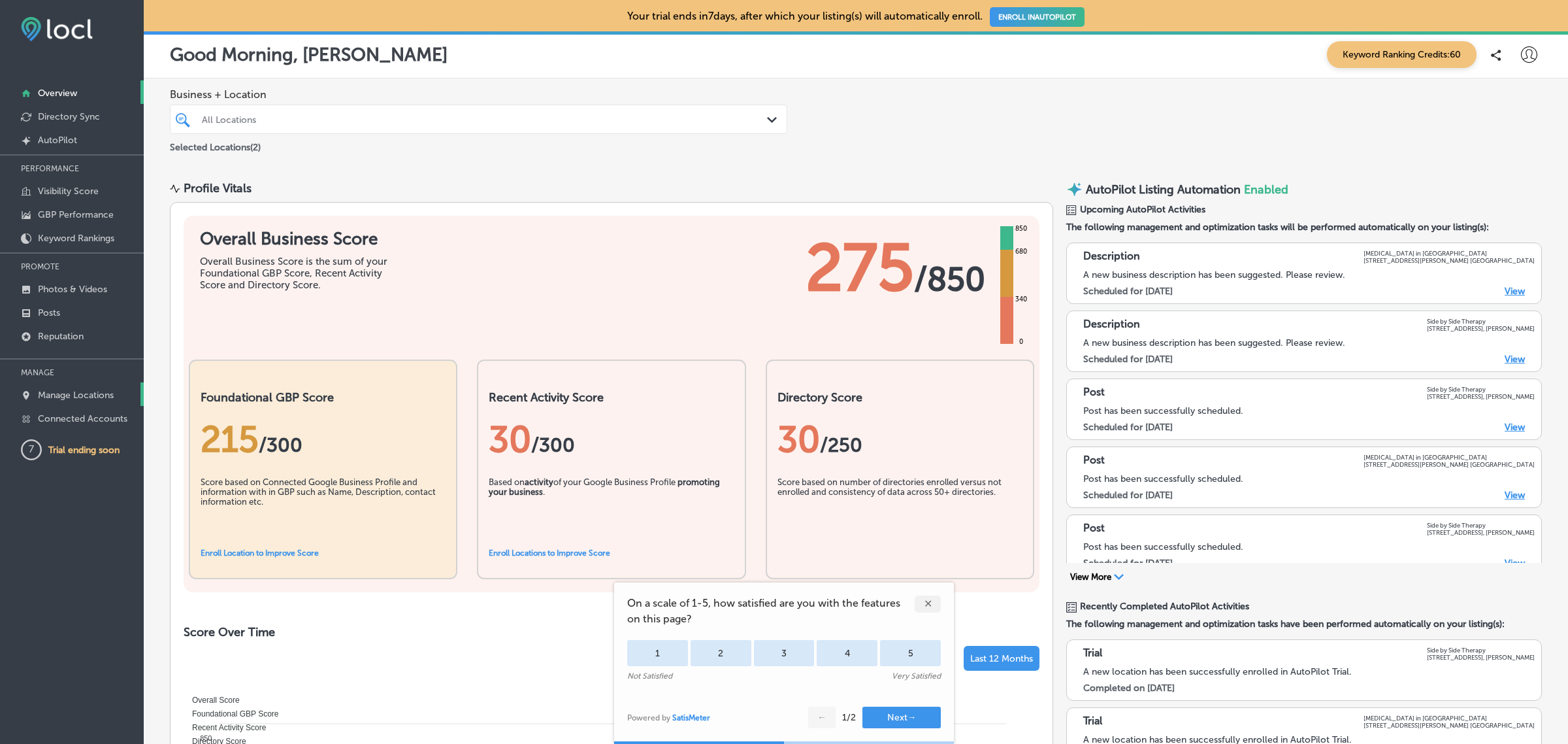
click at [86, 396] on p "Manage Locations" at bounding box center [76, 395] width 76 height 11
